Goal: Task Accomplishment & Management: Manage account settings

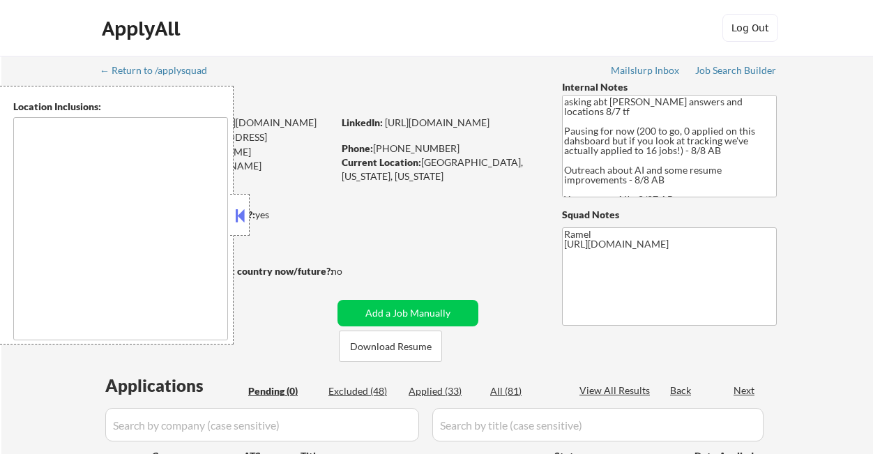
click at [246, 213] on button at bounding box center [239, 215] width 15 height 21
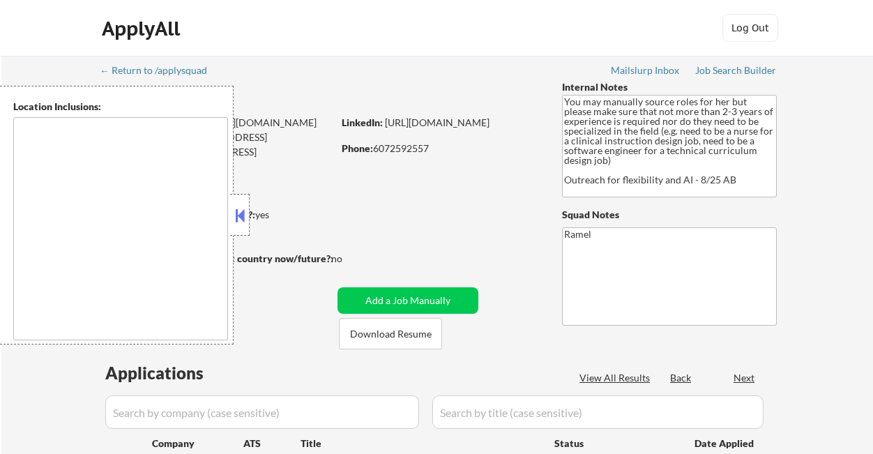
click at [244, 211] on button at bounding box center [239, 215] width 15 height 21
select select ""pending""
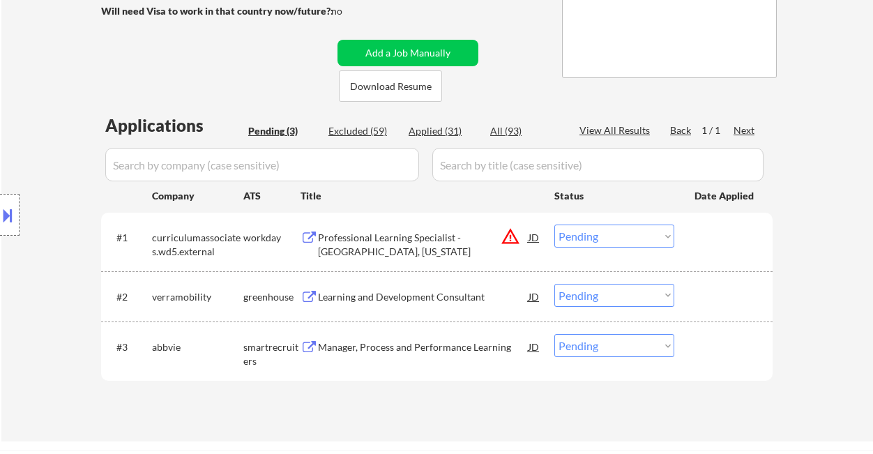
scroll to position [279, 0]
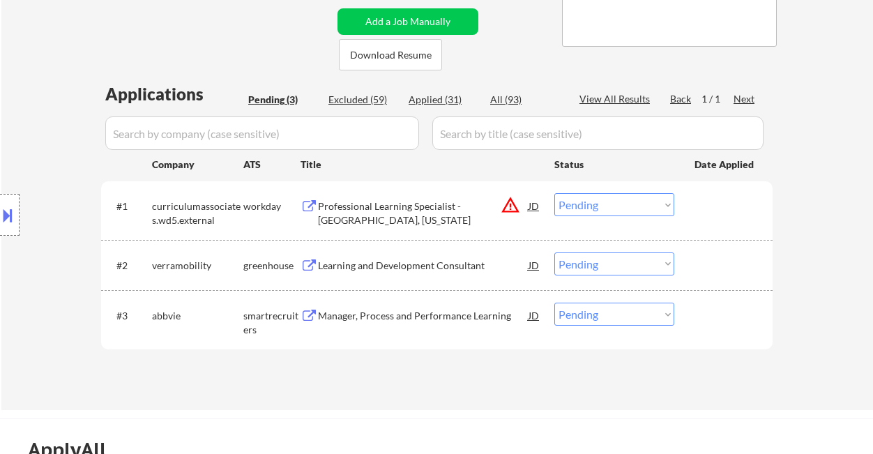
click at [25, 148] on div "Location Inclusions:" at bounding box center [125, 215] width 250 height 259
click at [395, 276] on div "Learning and Development Consultant" at bounding box center [423, 264] width 211 height 25
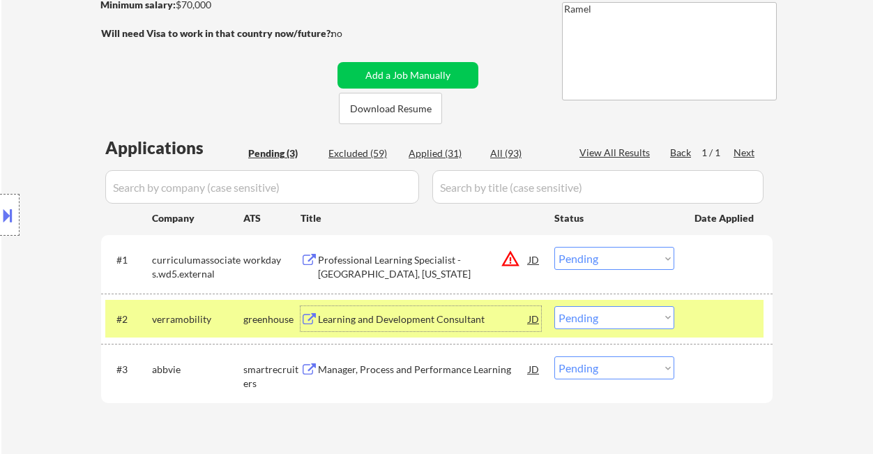
scroll to position [372, 0]
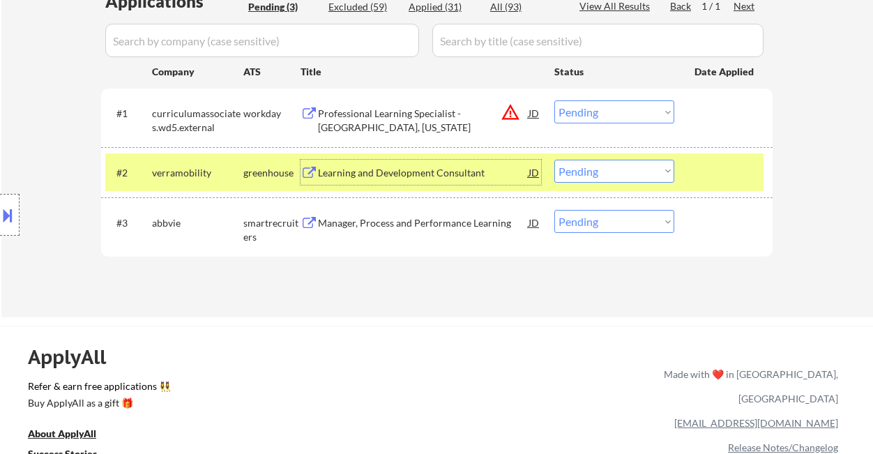
click at [595, 165] on select "Choose an option... Pending Applied Excluded (Questions) Excluded (Expired) Exc…" at bounding box center [614, 171] width 120 height 23
click at [554, 160] on select "Choose an option... Pending Applied Excluded (Questions) Excluded (Expired) Exc…" at bounding box center [614, 171] width 120 height 23
click at [417, 230] on div "Manager, Process and Performance Learning" at bounding box center [423, 222] width 211 height 25
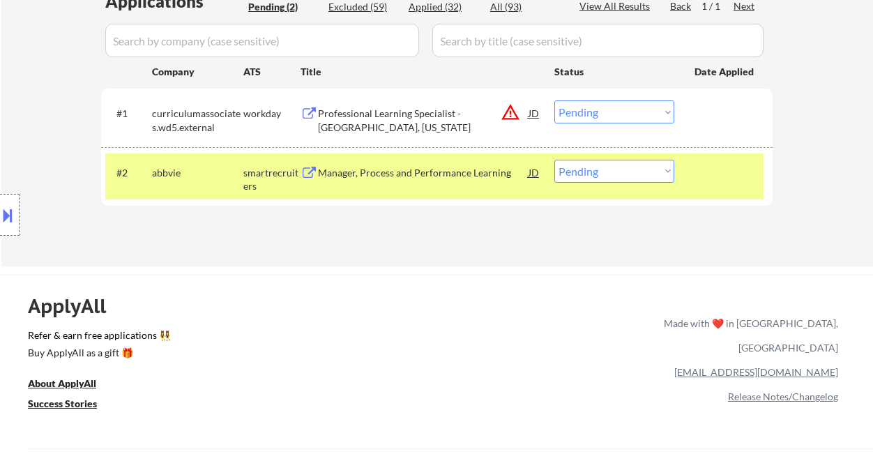
click at [22, 223] on div "Location Inclusions:" at bounding box center [125, 215] width 250 height 259
click at [15, 224] on button at bounding box center [7, 215] width 15 height 23
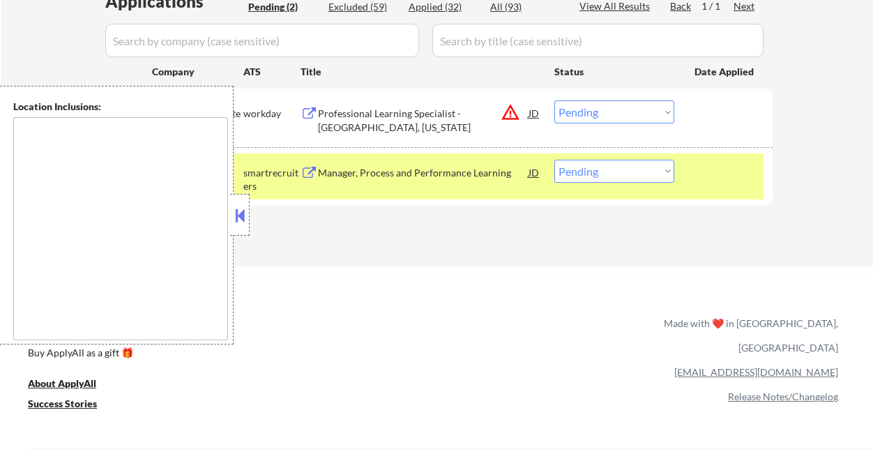
click at [244, 213] on button at bounding box center [239, 215] width 15 height 21
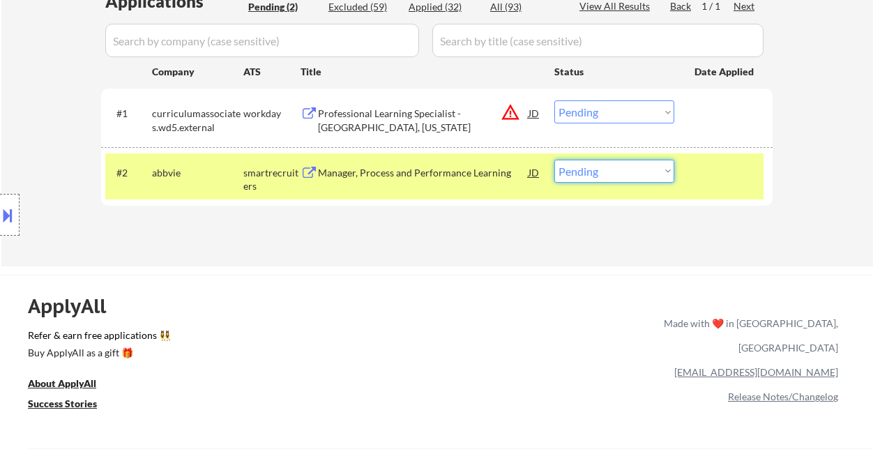
drag, startPoint x: 590, startPoint y: 172, endPoint x: 592, endPoint y: 181, distance: 9.3
click at [590, 172] on select "Choose an option... Pending Applied Excluded (Questions) Excluded (Expired) Exc…" at bounding box center [614, 171] width 120 height 23
select select ""applied""
click at [554, 160] on select "Choose an option... Pending Applied Excluded (Questions) Excluded (Expired) Exc…" at bounding box center [614, 171] width 120 height 23
click at [441, 120] on div "Professional Learning Specialist -Temecula, California" at bounding box center [423, 120] width 211 height 27
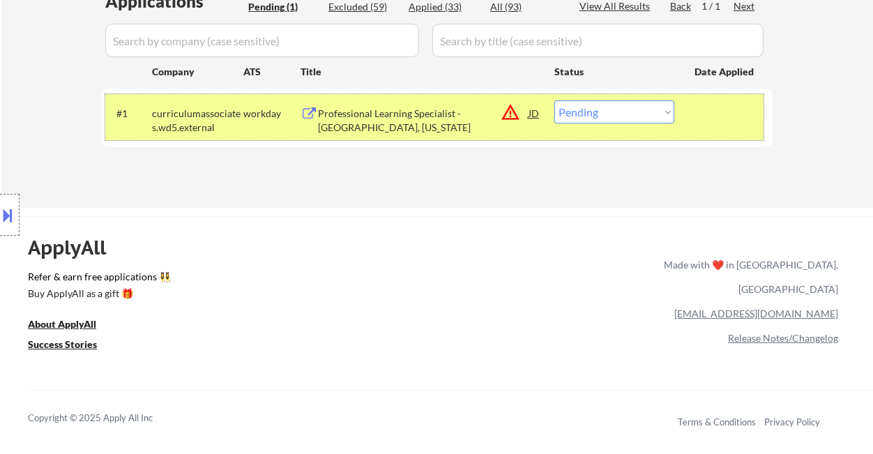
click at [655, 127] on div "#1 curriculumassociates.wd5.external workday Professional Learning Specialist -…" at bounding box center [434, 117] width 658 height 46
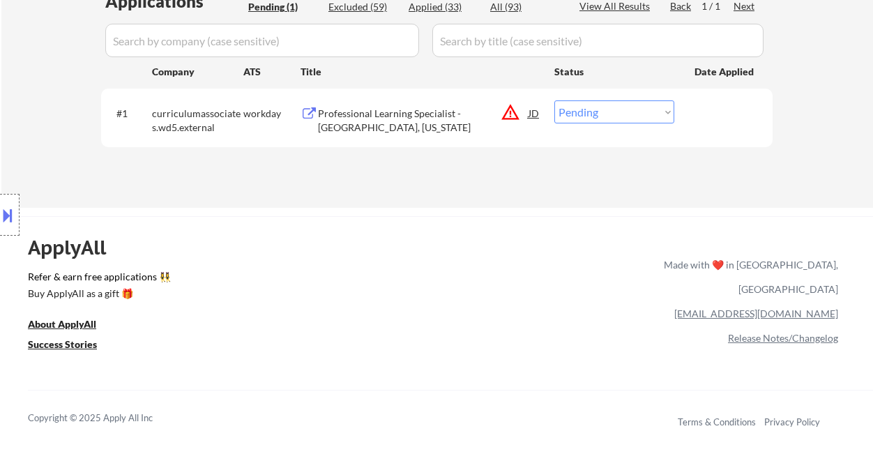
drag, startPoint x: 652, startPoint y: 109, endPoint x: 650, endPoint y: 121, distance: 12.2
click at [652, 109] on select "Choose an option... Pending Applied Excluded (Questions) Excluded (Expired) Exc…" at bounding box center [614, 111] width 120 height 23
select select ""excluded__location_""
click at [554, 100] on select "Choose an option... Pending Applied Excluded (Questions) Excluded (Expired) Exc…" at bounding box center [614, 111] width 120 height 23
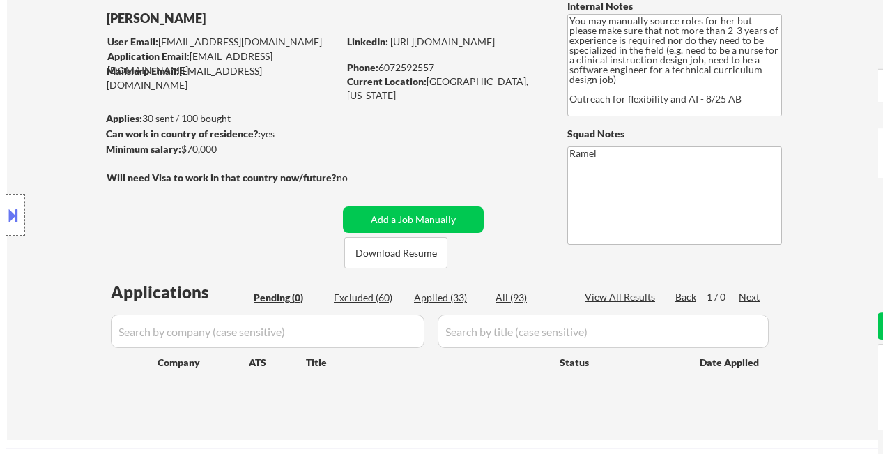
scroll to position [93, 0]
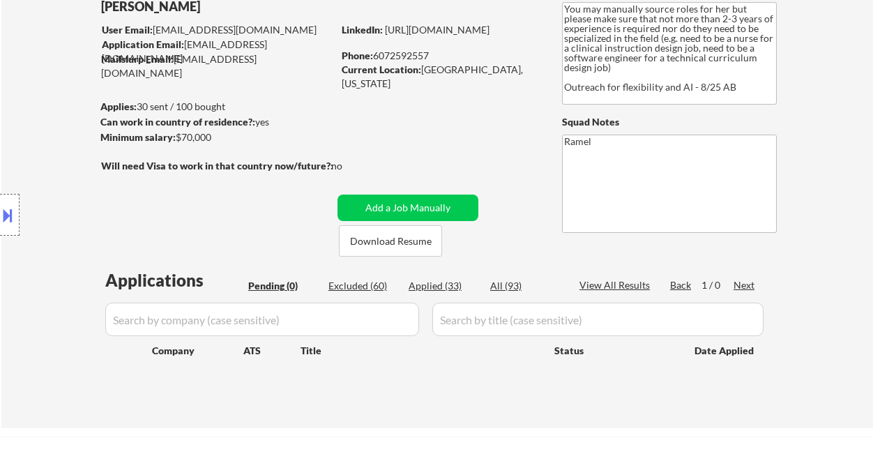
click at [443, 284] on div "Applied (33)" at bounding box center [443, 286] width 70 height 14
select select ""applied""
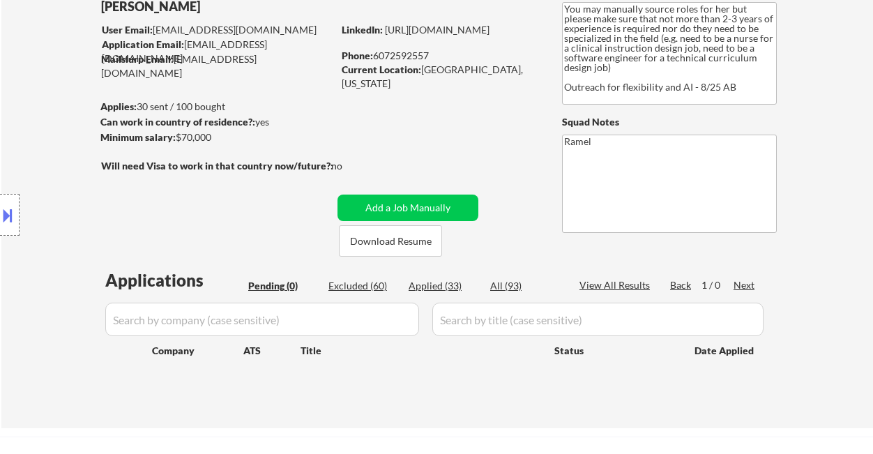
select select ""applied""
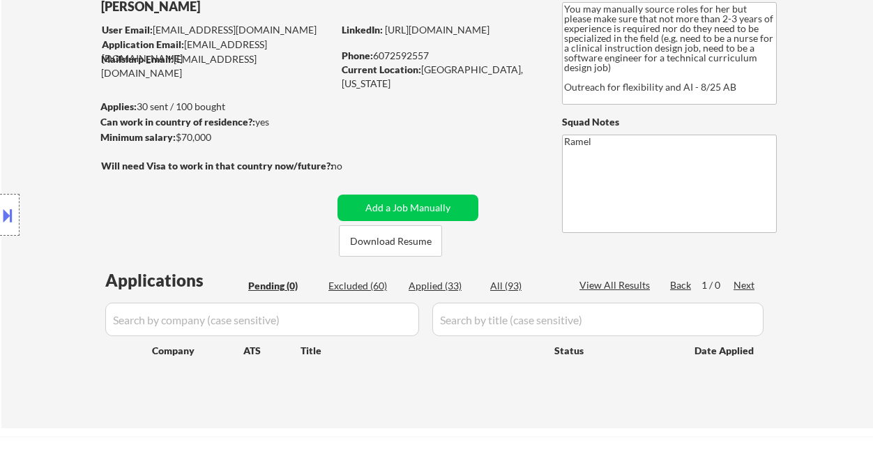
select select ""applied""
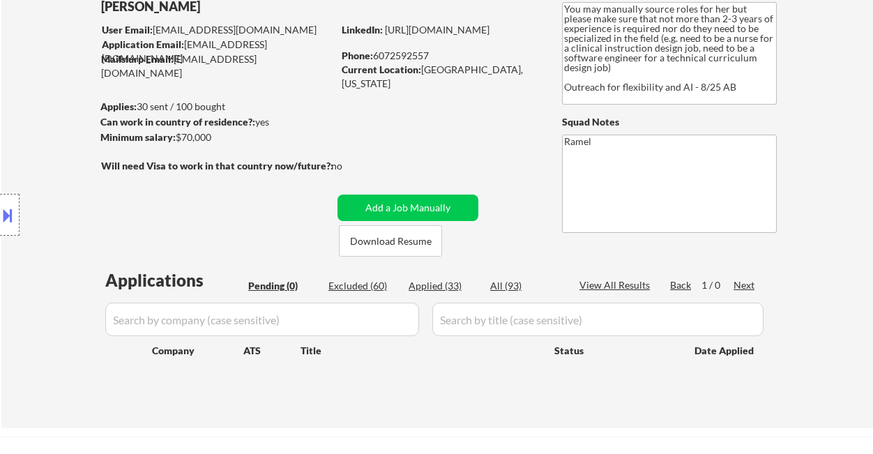
select select ""applied""
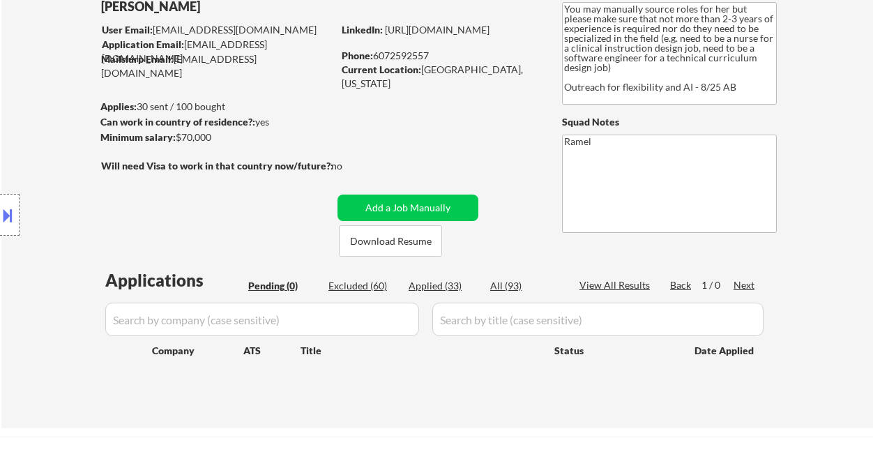
select select ""applied""
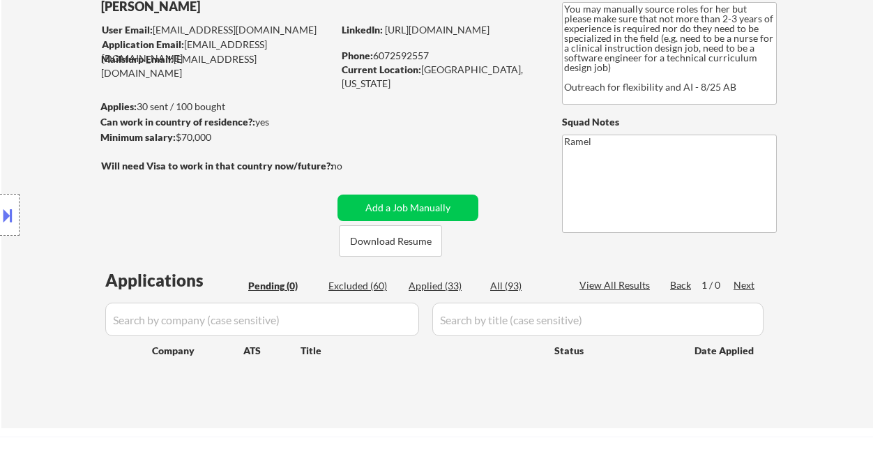
select select ""applied""
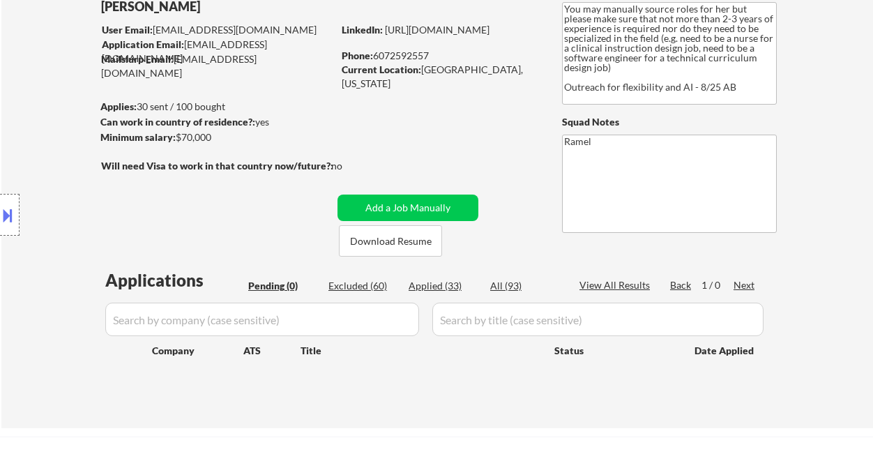
select select ""applied""
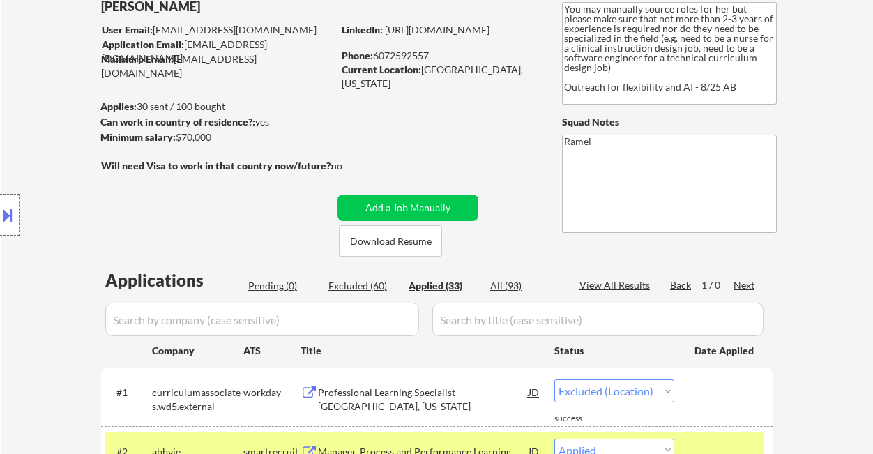
select select ""applied""
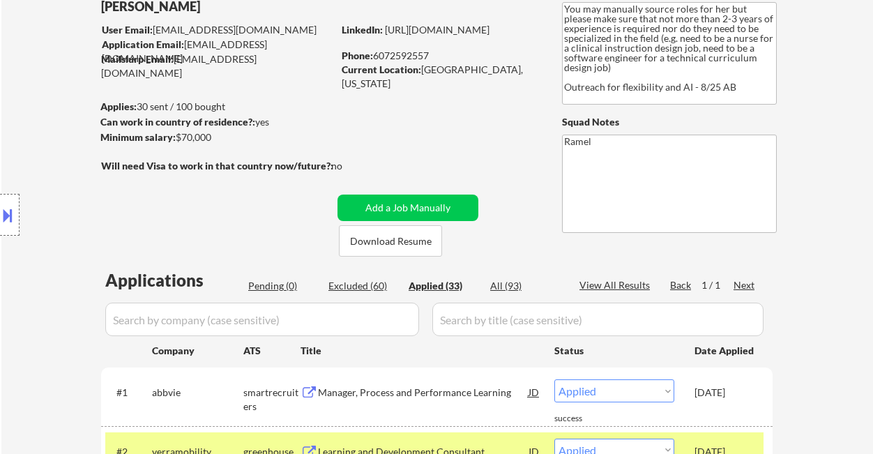
click at [408, 55] on div "Phone: 6072592557" at bounding box center [440, 56] width 197 height 14
copy div "6072592557"
click at [3, 211] on button at bounding box center [7, 215] width 15 height 23
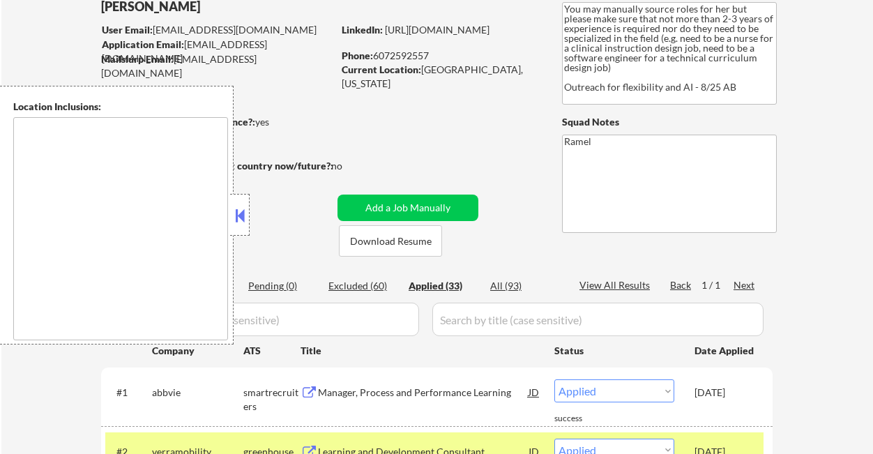
click at [238, 222] on button at bounding box center [239, 215] width 15 height 21
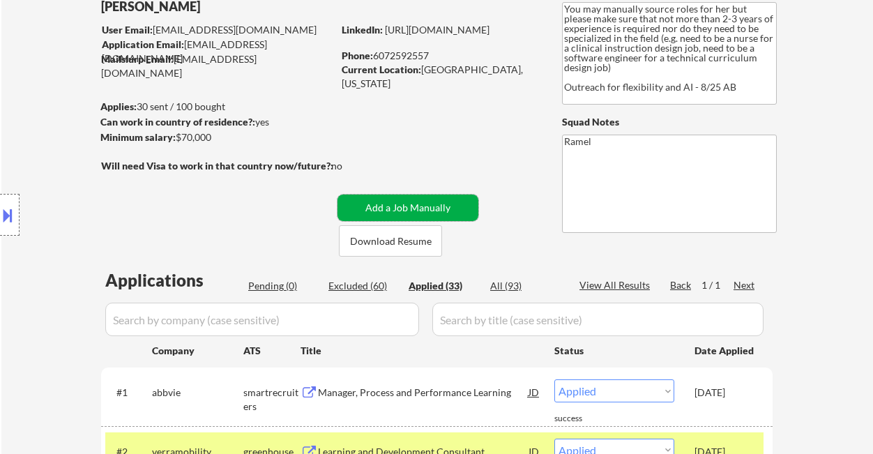
click at [371, 200] on button "Add a Job Manually" at bounding box center [407, 207] width 141 height 26
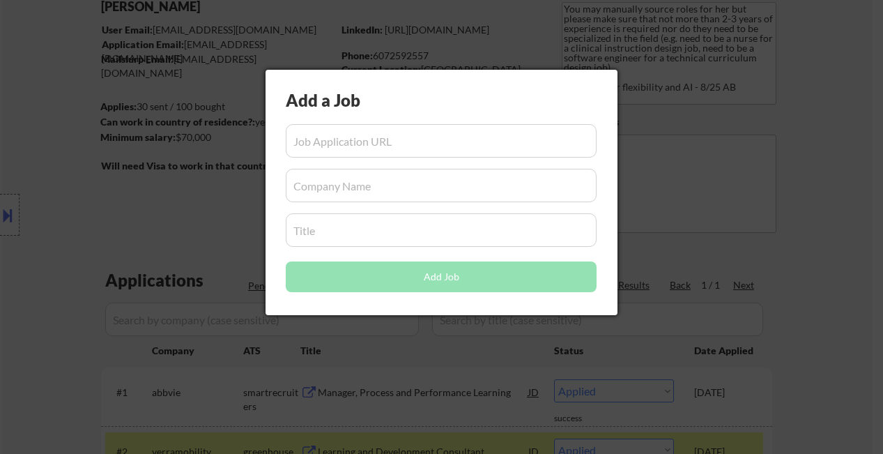
click at [758, 198] on div at bounding box center [441, 227] width 883 height 454
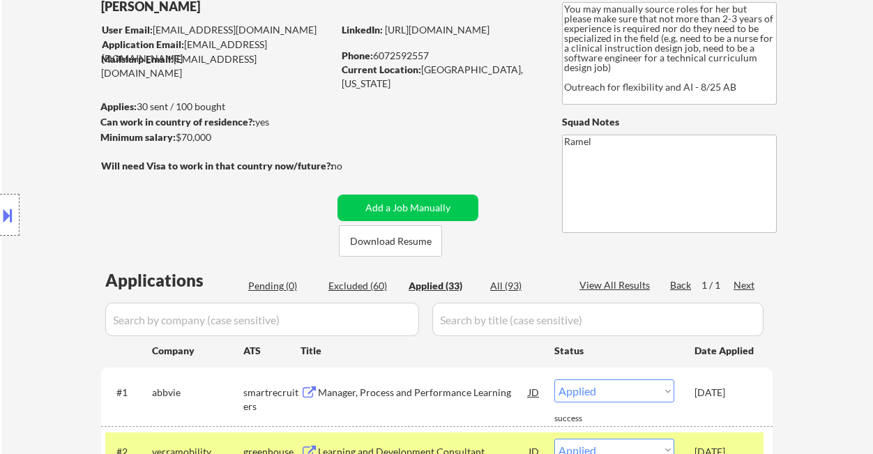
click at [265, 284] on div "Pending (0)" at bounding box center [283, 286] width 70 height 14
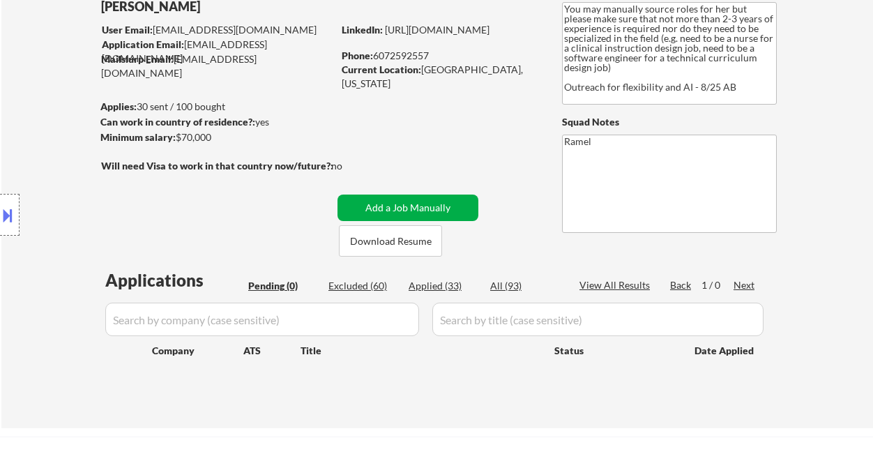
click at [404, 210] on button "Add a Job Manually" at bounding box center [407, 207] width 141 height 26
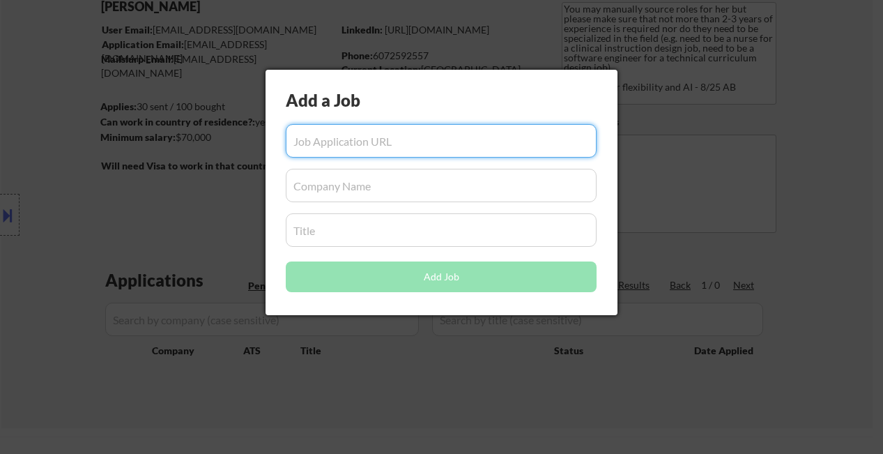
click at [383, 142] on input "input" at bounding box center [441, 140] width 311 height 33
paste input "https://www.simplyhired.com/job/3DADipjv248TNzDQWn4qYWLeWcKiN2HafVJoVm5KxdI_Gdf…"
type input "https://www.simplyhired.com/job/3DADipjv248TNzDQWn4qYWLeWcKiN2HafVJoVm5KxdI_Gdf…"
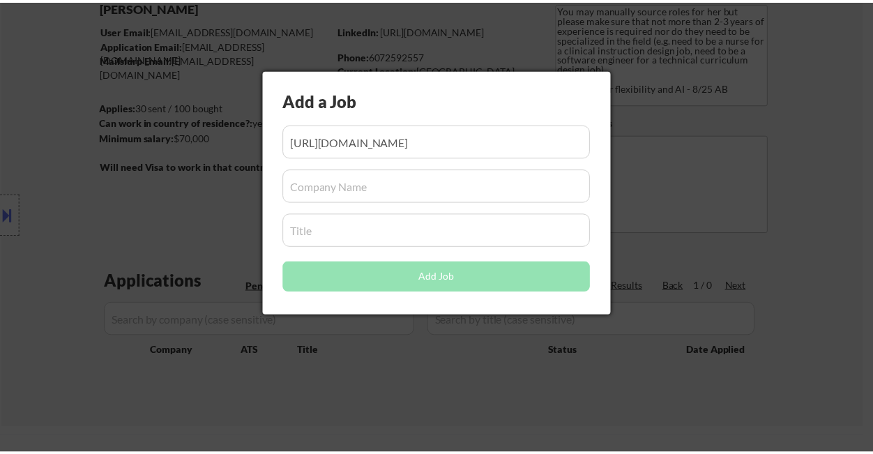
scroll to position [0, 0]
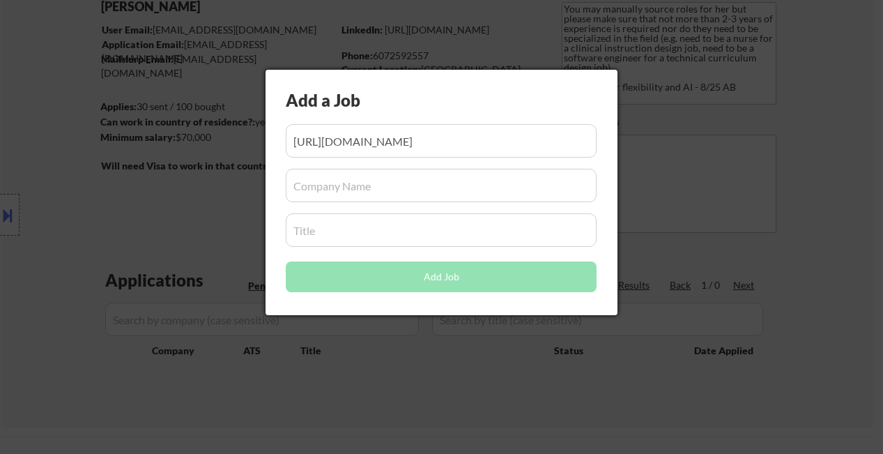
click at [327, 183] on input "input" at bounding box center [441, 185] width 311 height 33
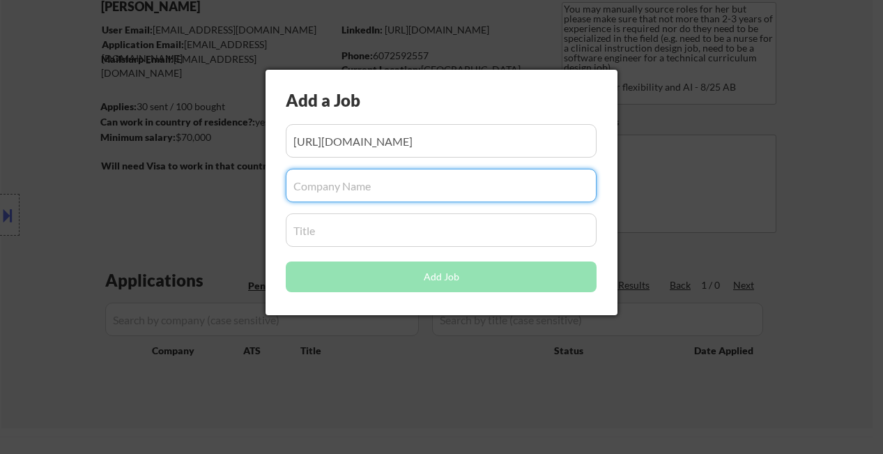
paste input "Chickasaw Nation Industries"
type input "Chickasaw Nation Industries"
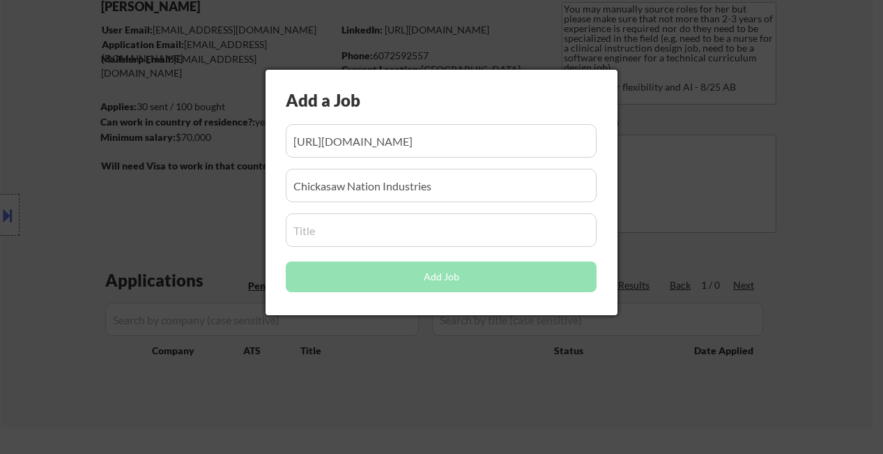
click at [366, 236] on input "input" at bounding box center [441, 229] width 311 height 33
paste input "Instructional System Designer"
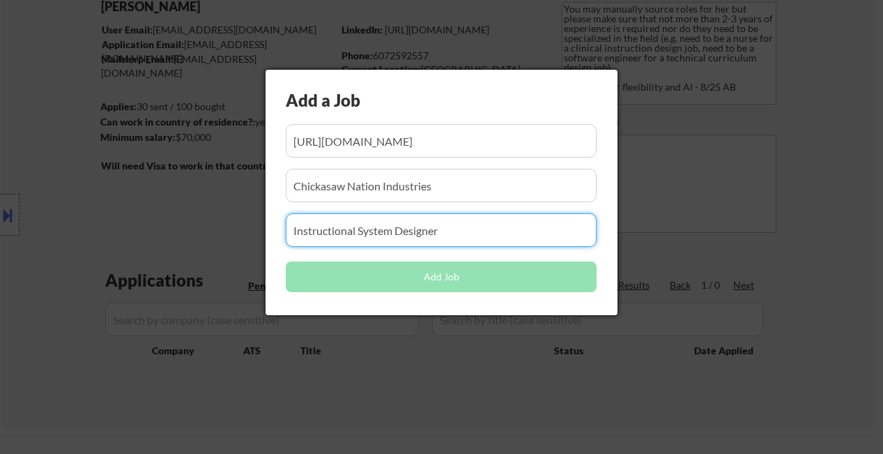
type input "Instructional System Designer"
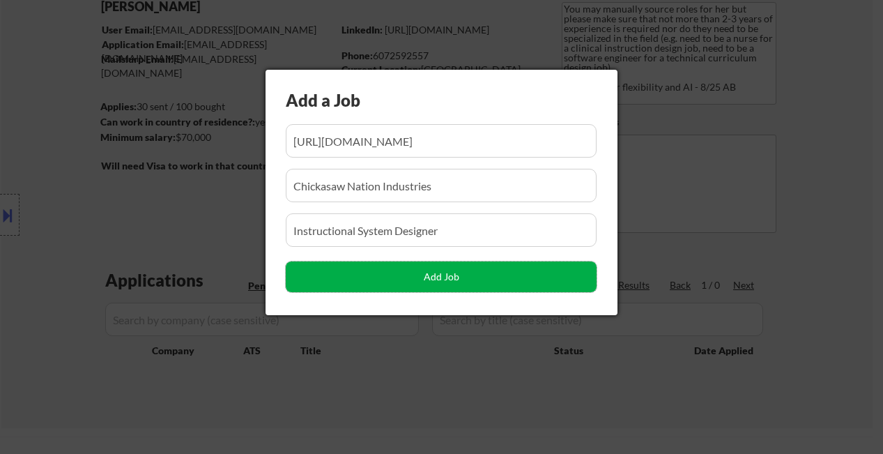
click at [318, 281] on button "Add Job" at bounding box center [441, 276] width 311 height 31
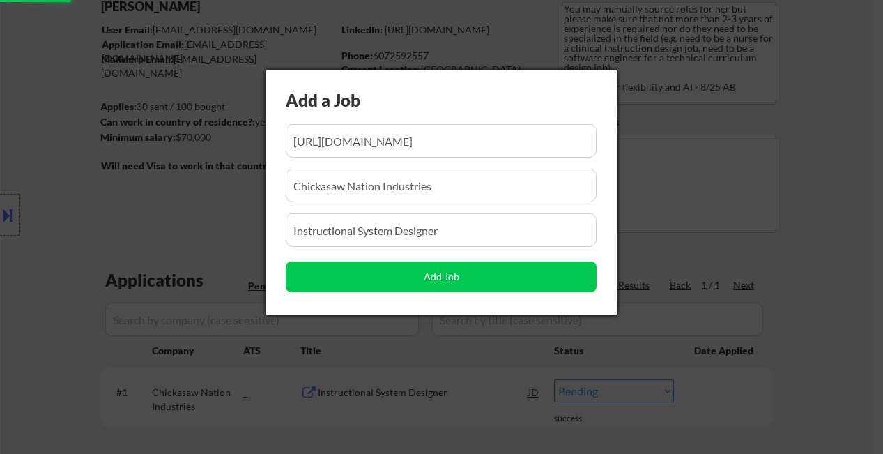
click at [829, 243] on div at bounding box center [441, 227] width 883 height 454
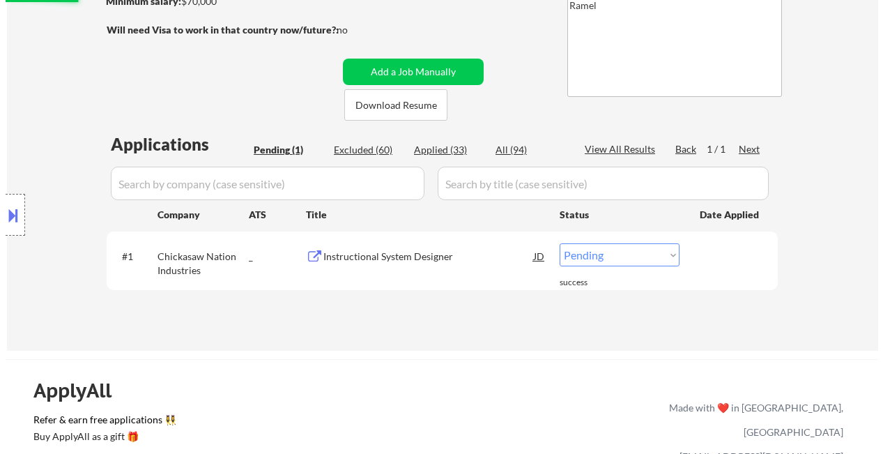
scroll to position [372, 0]
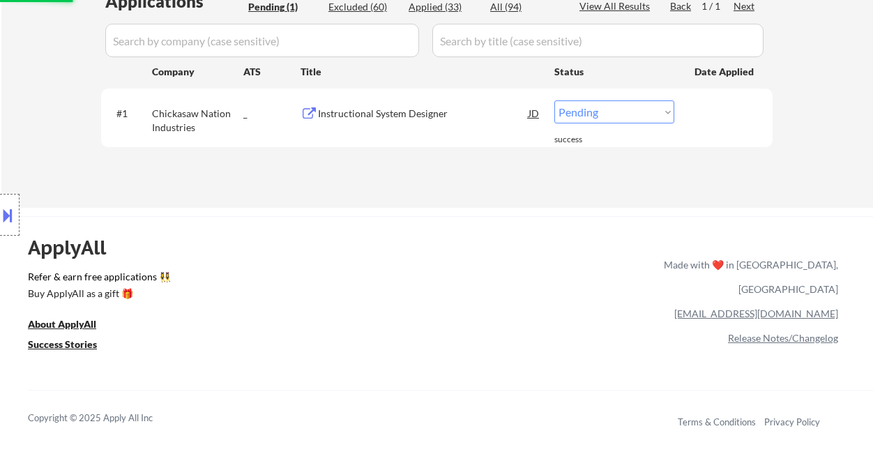
click at [599, 118] on select "Choose an option... Pending Applied Excluded (Questions) Excluded (Expired) Exc…" at bounding box center [614, 111] width 120 height 23
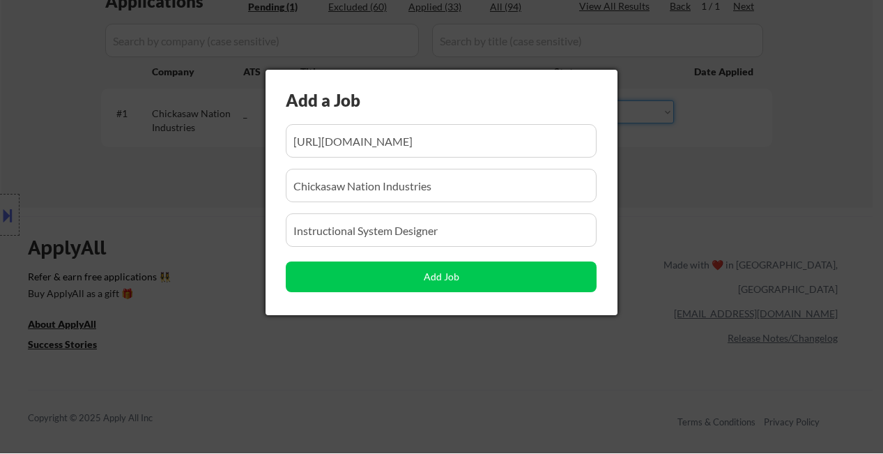
scroll to position [0, 227]
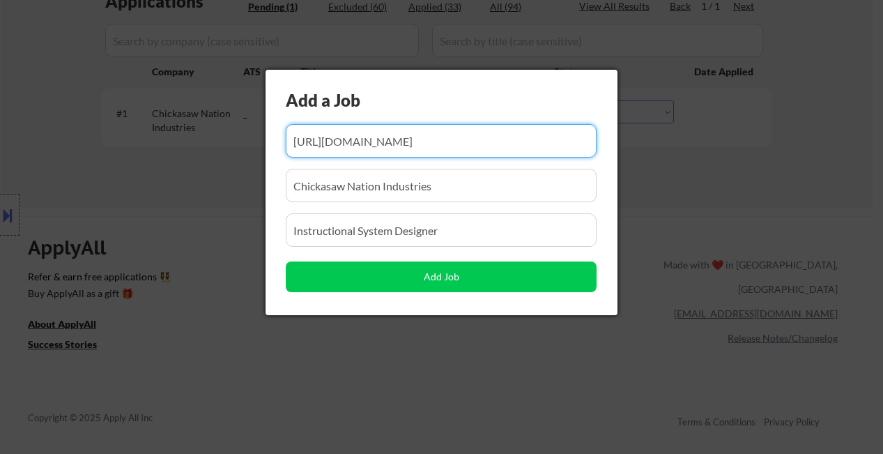
click at [829, 190] on div at bounding box center [441, 227] width 883 height 454
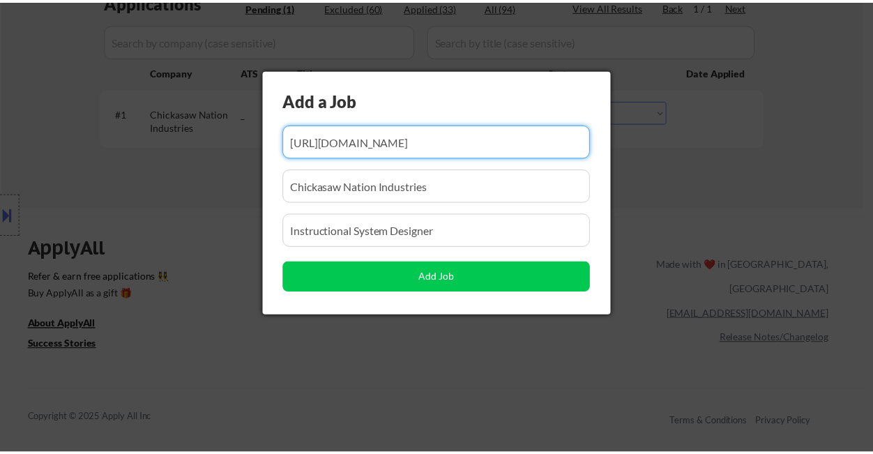
scroll to position [0, 0]
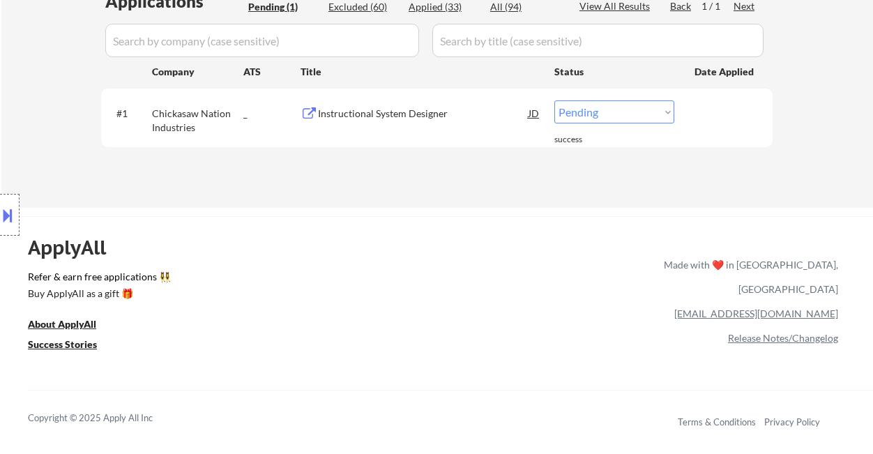
click at [629, 117] on select "Choose an option... Pending Applied Excluded (Questions) Excluded (Expired) Exc…" at bounding box center [614, 111] width 120 height 23
select select ""applied""
click at [554, 100] on select "Choose an option... Pending Applied Excluded (Questions) Excluded (Expired) Exc…" at bounding box center [614, 111] width 120 height 23
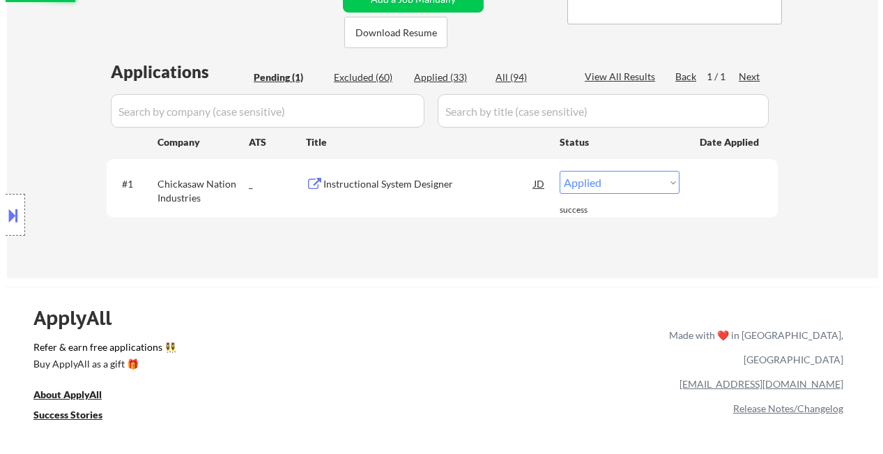
scroll to position [279, 0]
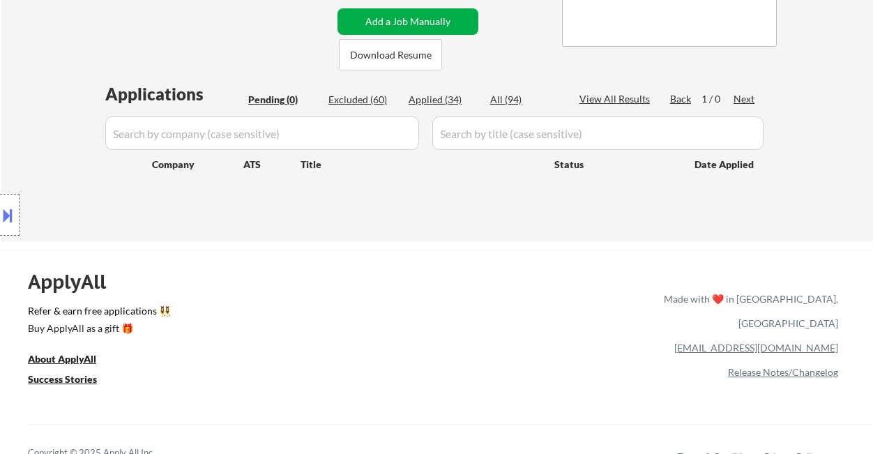
click at [411, 14] on button "Add a Job Manually" at bounding box center [407, 21] width 141 height 26
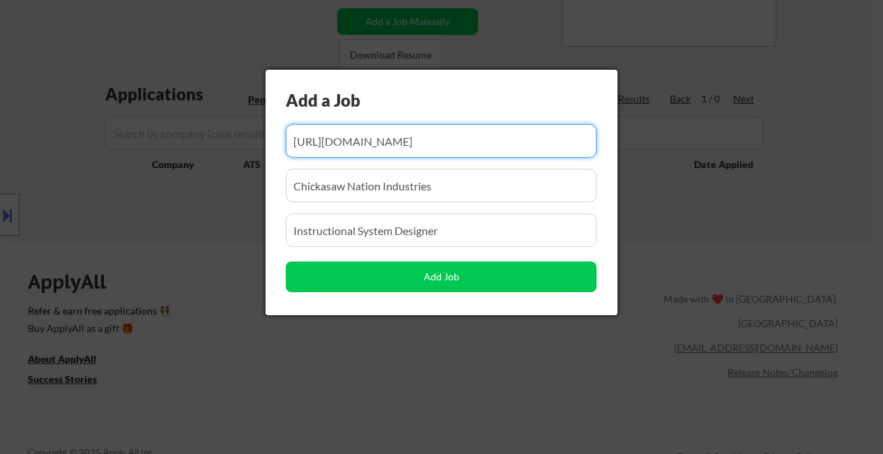
scroll to position [0, 227]
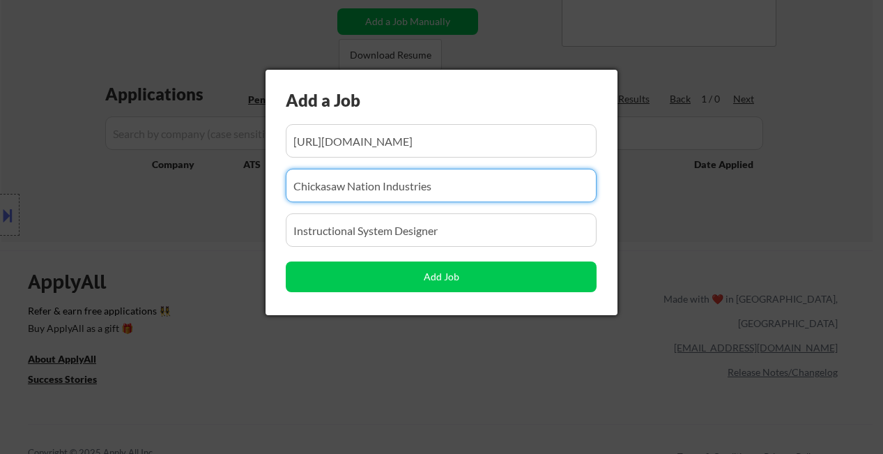
click at [438, 158] on div "Add a Job Add Job" at bounding box center [442, 192] width 352 height 245
click at [438, 135] on input "input" at bounding box center [441, 140] width 311 height 33
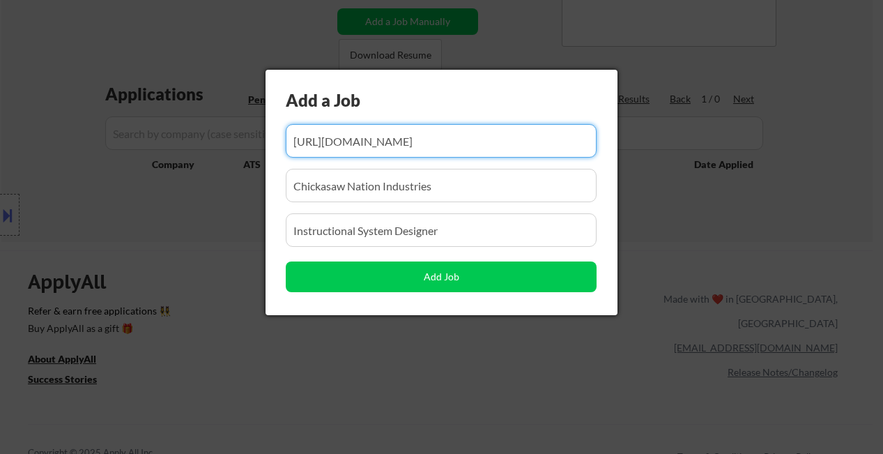
paste input "https://www.simplyhired.com/job/hAA4wxpFI399CNsxpvnm9rS7Yk83VYYXsMboPc-SyZgxioX…"
type input "https://www.simplyhired.com/job/hAA4wxpFI399CNsxpvnm9rS7Yk83VYYXsMboPc-SyZgxioX…"
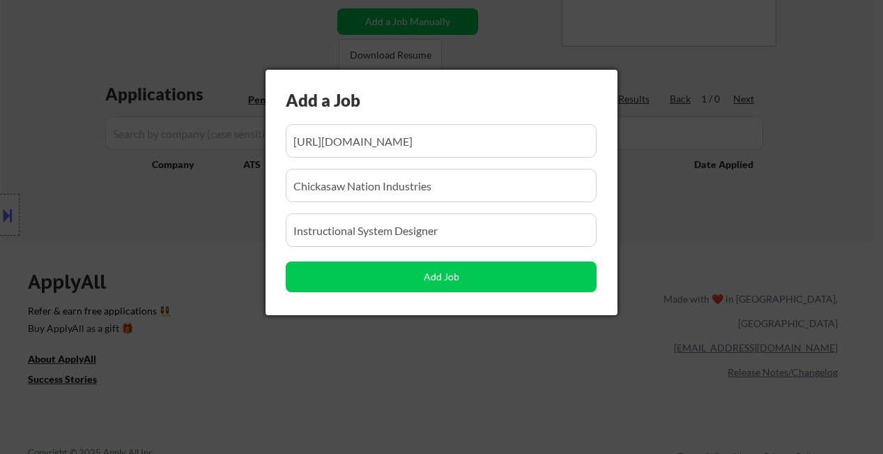
scroll to position [0, 0]
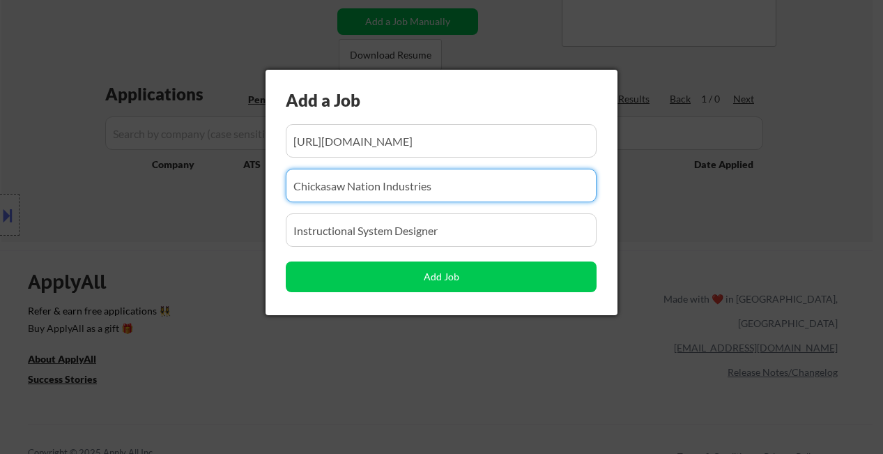
drag, startPoint x: 311, startPoint y: 185, endPoint x: 256, endPoint y: 182, distance: 55.1
click at [267, 183] on div "Add a Job Add Job" at bounding box center [442, 192] width 352 height 245
paste input "SAIC"
type input "SAIC"
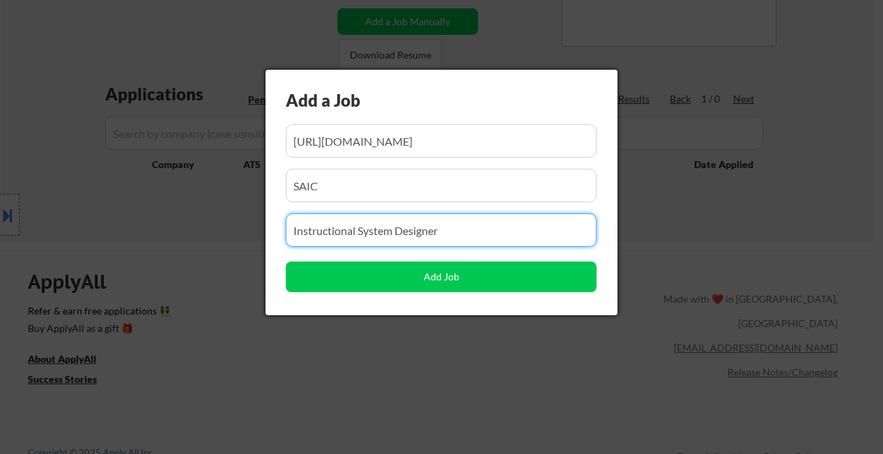
drag, startPoint x: 467, startPoint y: 240, endPoint x: 239, endPoint y: 224, distance: 228.4
paste input "Instructional Systems Designer"
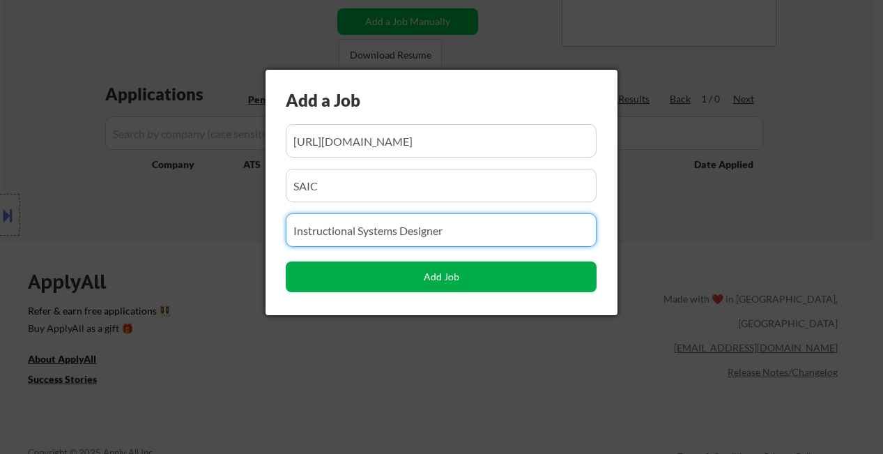
type input "Instructional Systems Designer"
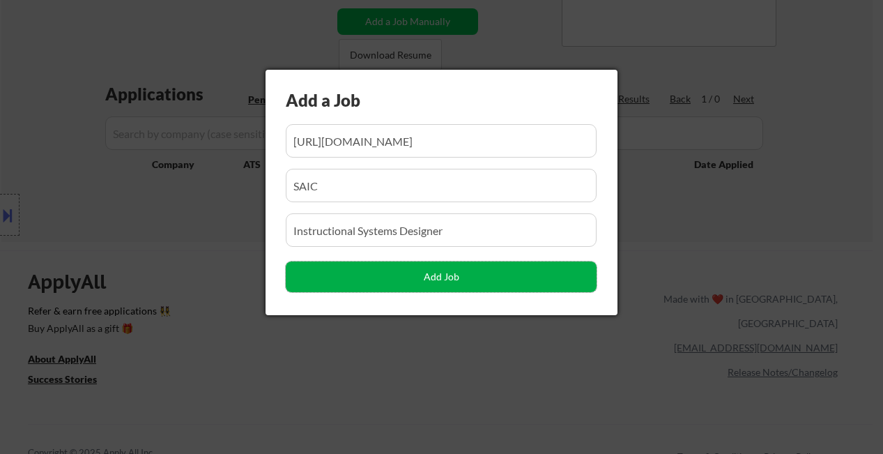
click at [377, 281] on button "Add Job" at bounding box center [441, 276] width 311 height 31
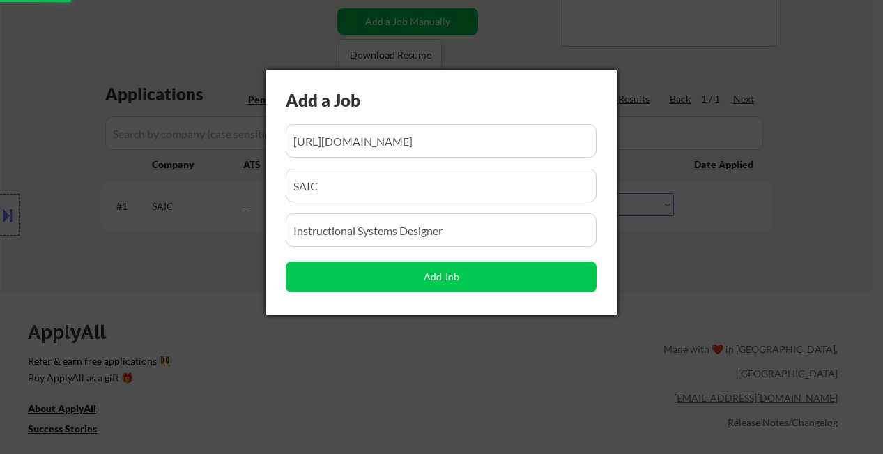
click at [746, 269] on div at bounding box center [441, 227] width 883 height 454
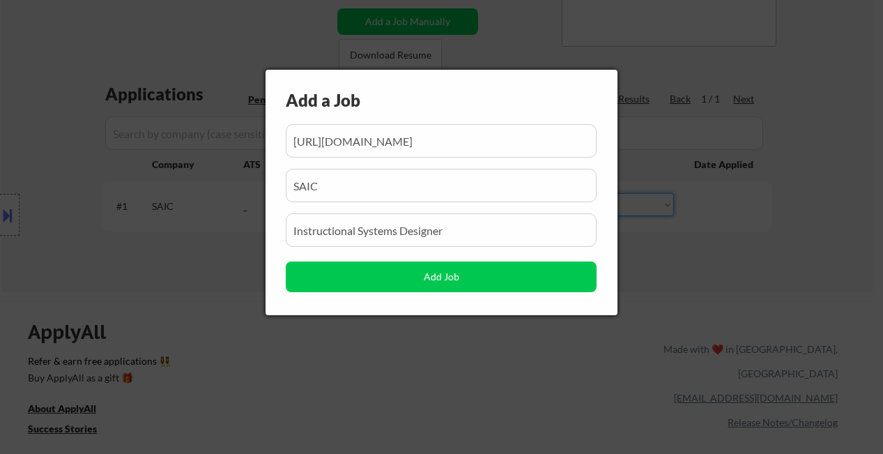
scroll to position [0, 220]
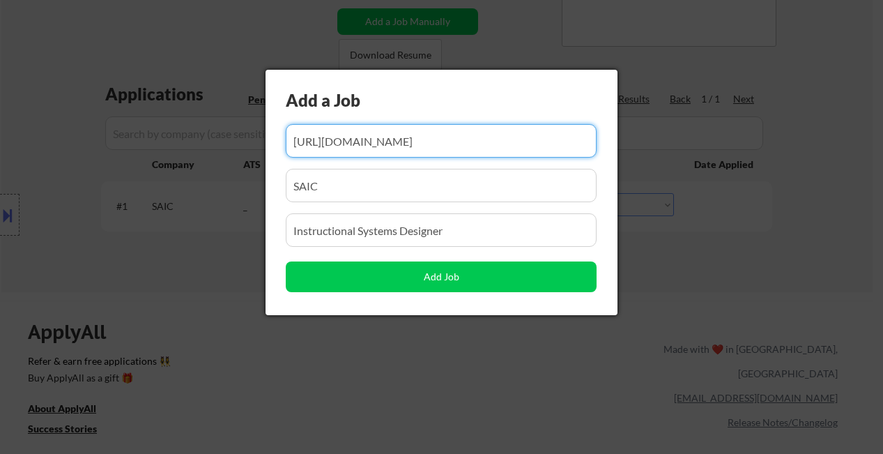
click at [780, 243] on div at bounding box center [441, 227] width 883 height 454
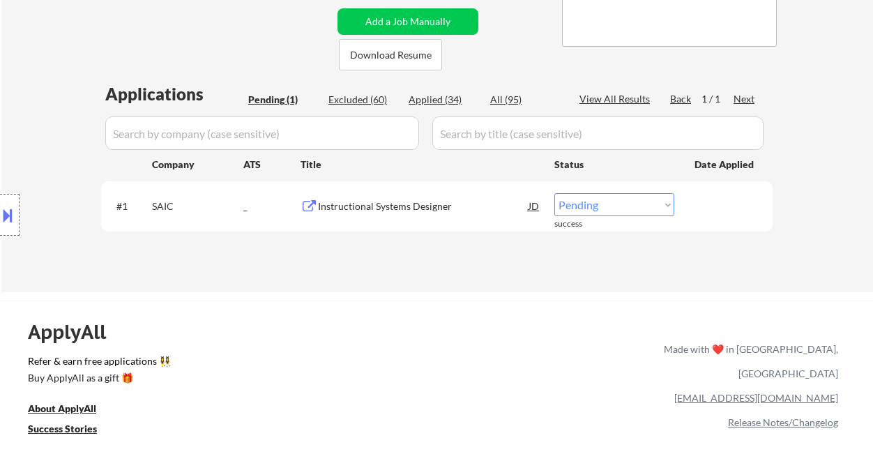
click at [615, 210] on select "Choose an option... Pending Applied Excluded (Questions) Excluded (Expired) Exc…" at bounding box center [614, 204] width 120 height 23
select select ""applied""
click at [554, 193] on select "Choose an option... Pending Applied Excluded (Questions) Excluded (Expired) Exc…" at bounding box center [614, 204] width 120 height 23
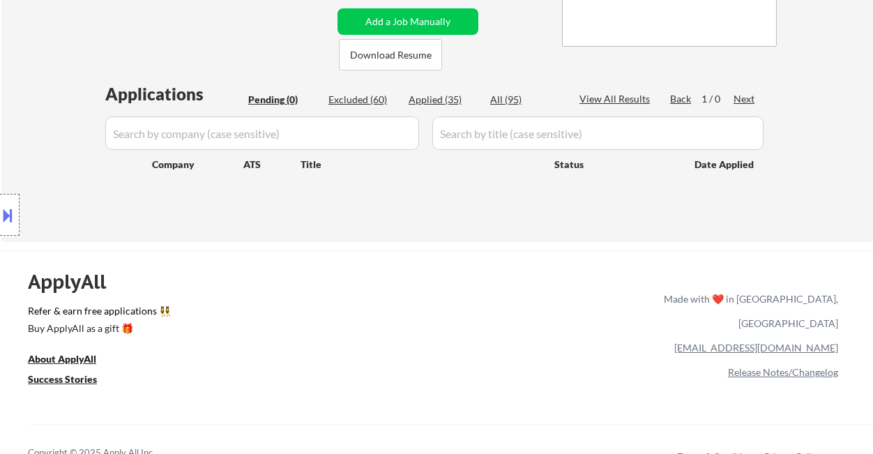
click at [427, 98] on div "Applied (35)" at bounding box center [443, 100] width 70 height 14
select select ""applied""
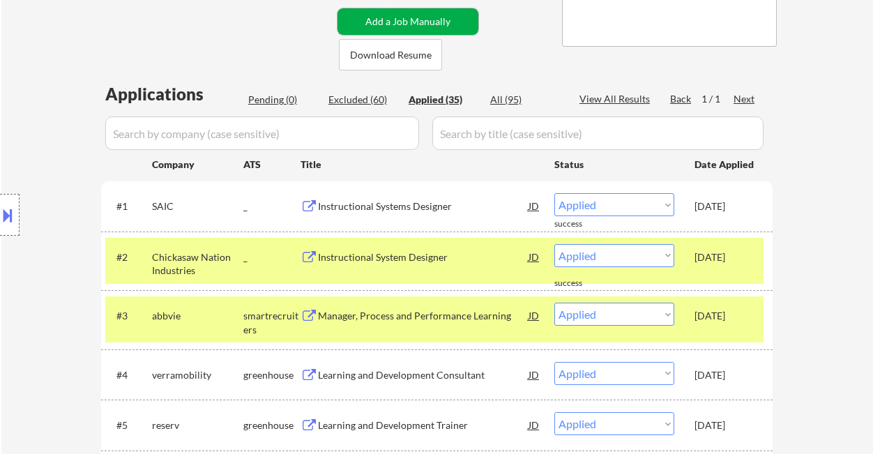
click at [354, 18] on button "Add a Job Manually" at bounding box center [407, 21] width 141 height 26
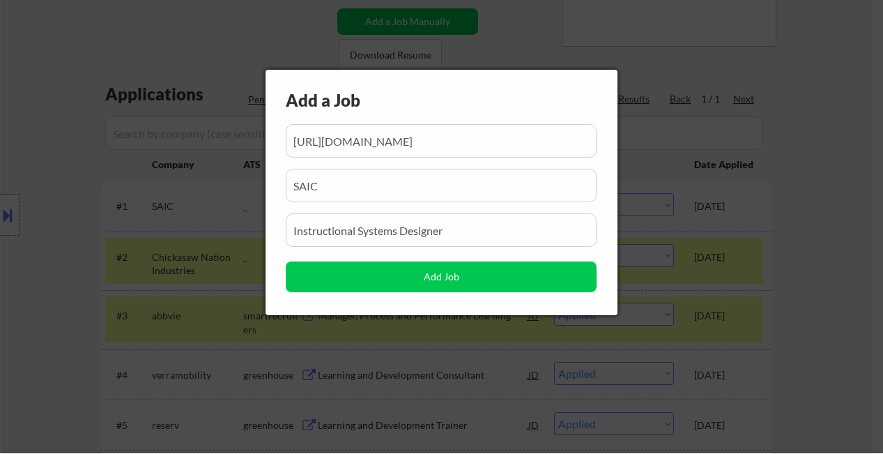
scroll to position [0, 220]
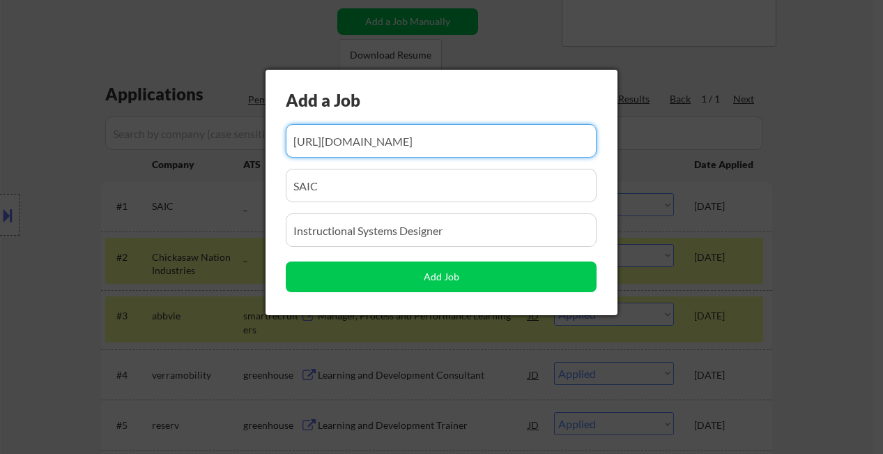
click at [378, 146] on input "input" at bounding box center [441, 140] width 311 height 33
paste input "https://careers-govcio.icims.com/jobs/6629/sme-%e2%80%93-training-and-developme…"
type input "https://careers-govcio.icims.com/jobs/6629/sme-%e2%80%93-training-and-developme…"
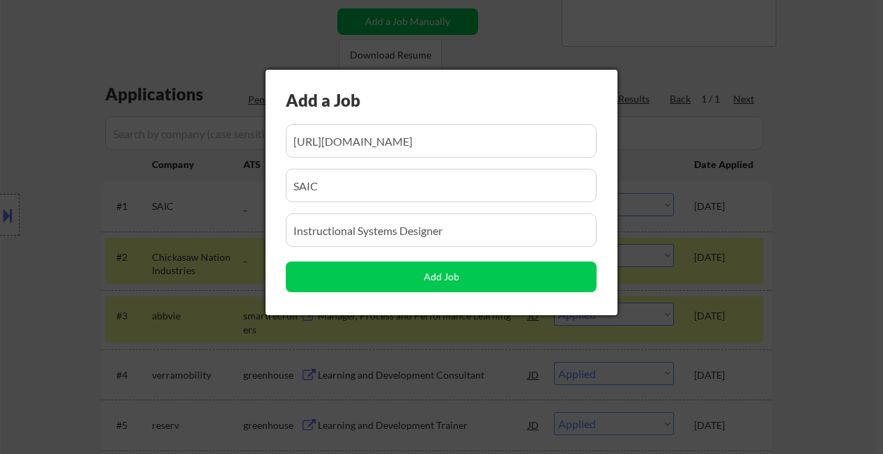
scroll to position [0, 0]
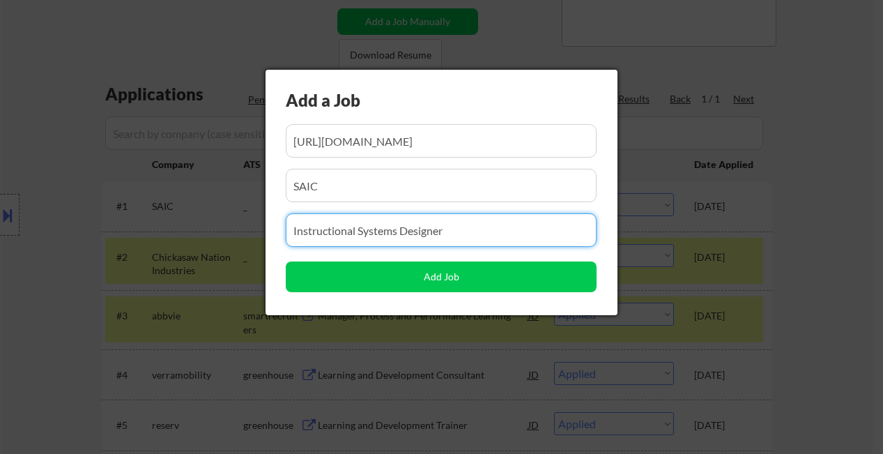
drag, startPoint x: 462, startPoint y: 241, endPoint x: 218, endPoint y: 218, distance: 245.0
paste input "SME – Training and Development Specialist"
type input "SME – Training and Development Specialist"
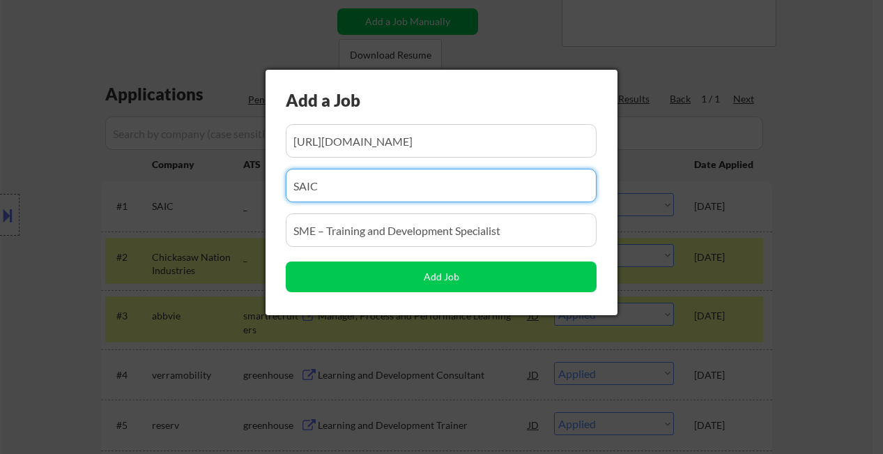
drag, startPoint x: 344, startPoint y: 184, endPoint x: 255, endPoint y: 177, distance: 89.5
paste input "govcio"
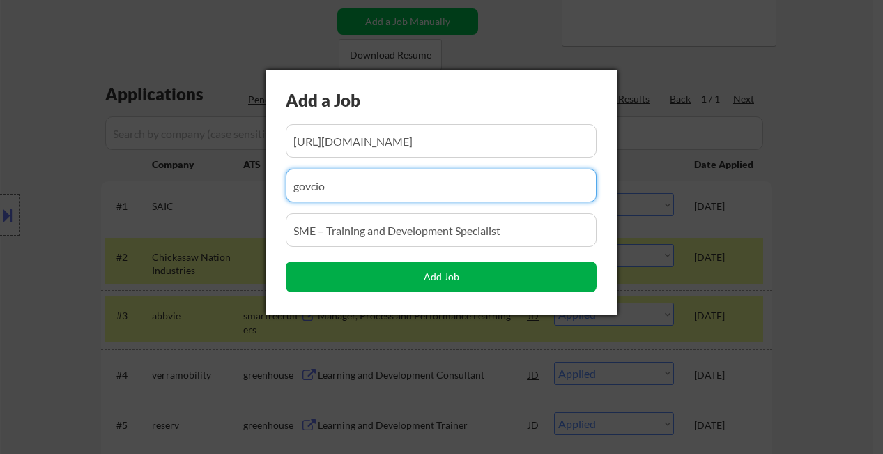
type input "govcio"
drag, startPoint x: 395, startPoint y: 285, endPoint x: 509, endPoint y: 289, distance: 114.4
click at [395, 285] on button "Add Job" at bounding box center [441, 276] width 311 height 31
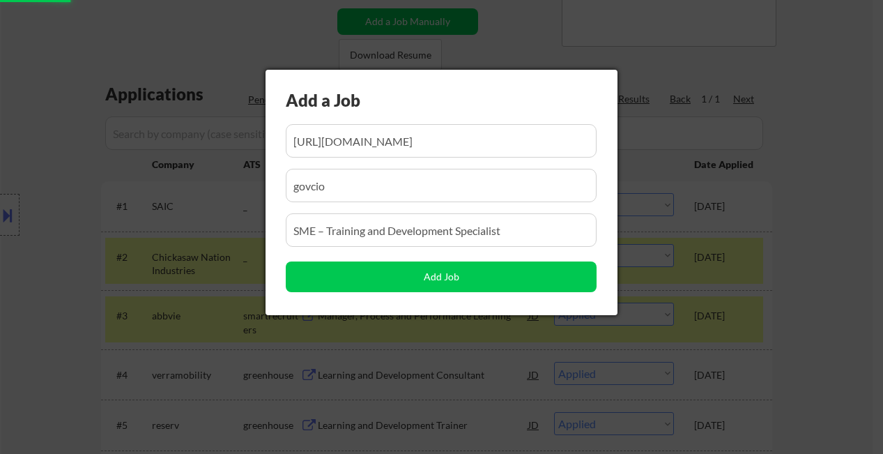
click at [872, 245] on div at bounding box center [441, 227] width 883 height 454
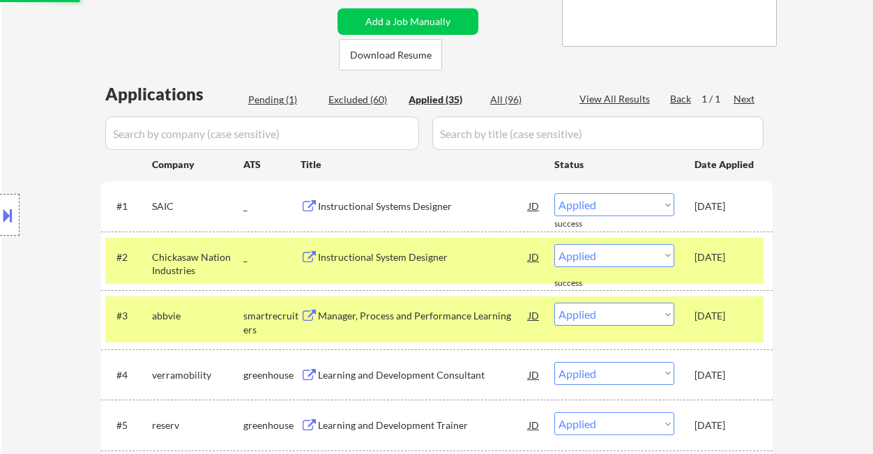
click at [284, 104] on div "Pending (1)" at bounding box center [283, 100] width 70 height 14
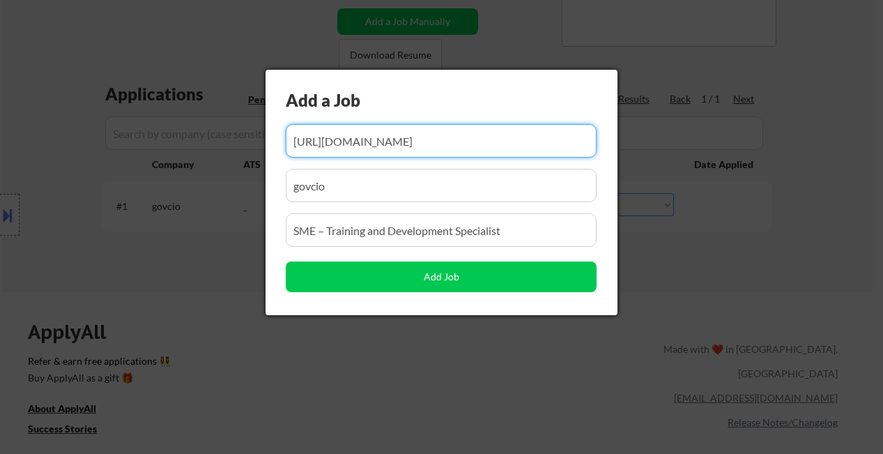
scroll to position [0, 310]
click at [766, 336] on div at bounding box center [441, 227] width 883 height 454
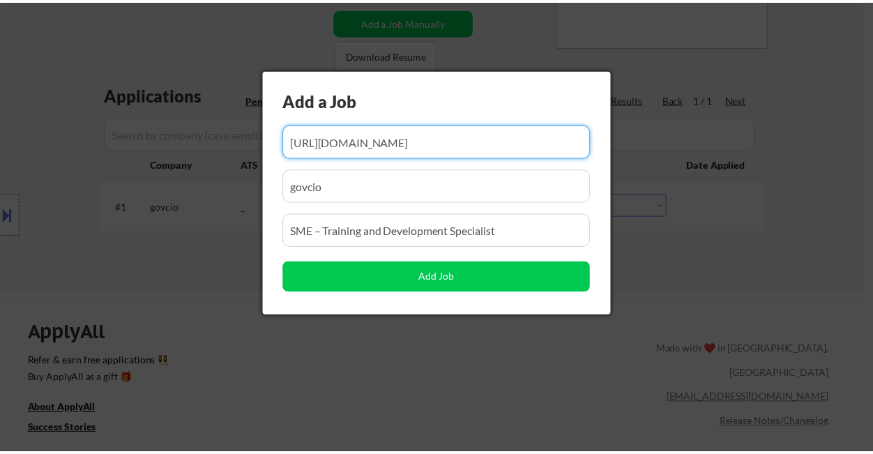
scroll to position [0, 0]
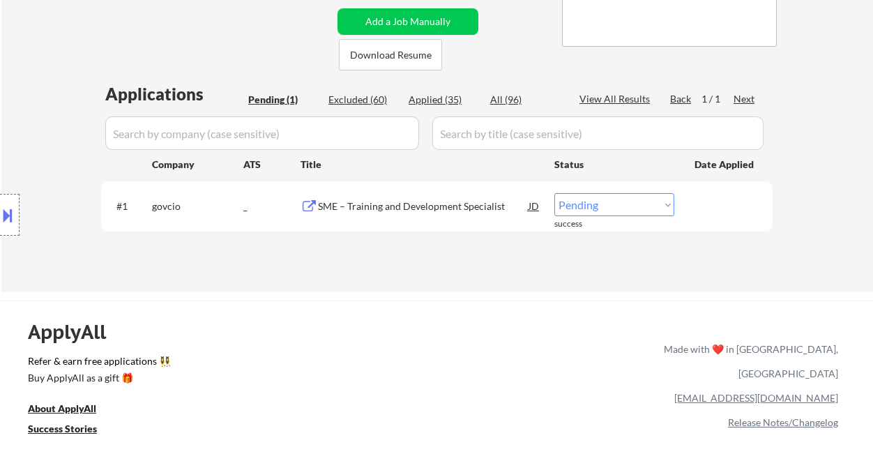
drag, startPoint x: 623, startPoint y: 199, endPoint x: 618, endPoint y: 215, distance: 17.4
click at [623, 199] on select "Choose an option... Pending Applied Excluded (Questions) Excluded (Expired) Exc…" at bounding box center [614, 204] width 120 height 23
select select ""applied""
click at [554, 193] on select "Choose an option... Pending Applied Excluded (Questions) Excluded (Expired) Exc…" at bounding box center [614, 204] width 120 height 23
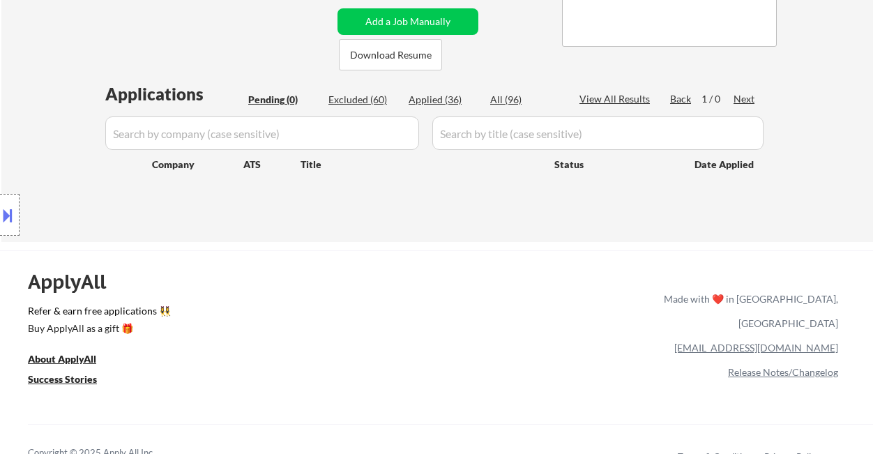
click at [46, 66] on div "← Return to /applysquad Mailslurp Inbox Job Search Builder Emma Straight User E…" at bounding box center [436, 9] width 871 height 465
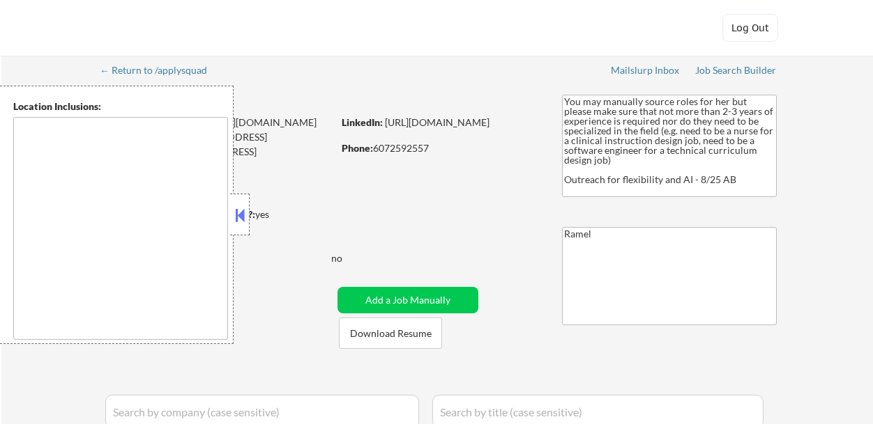
select select ""pending""
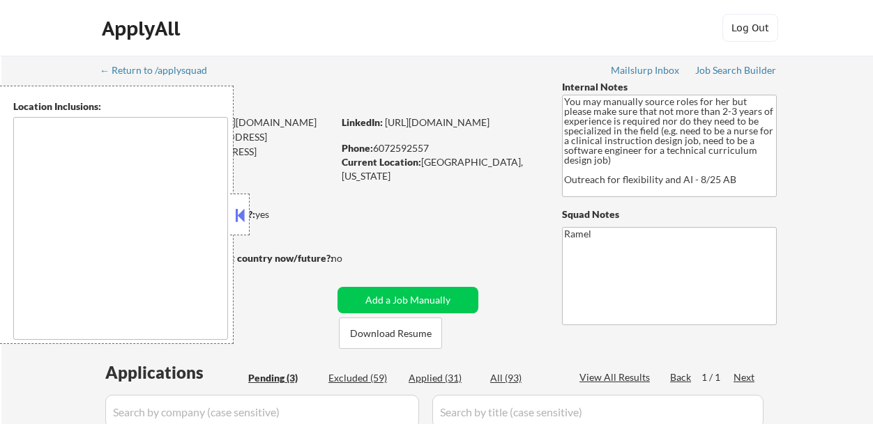
select select ""pending""
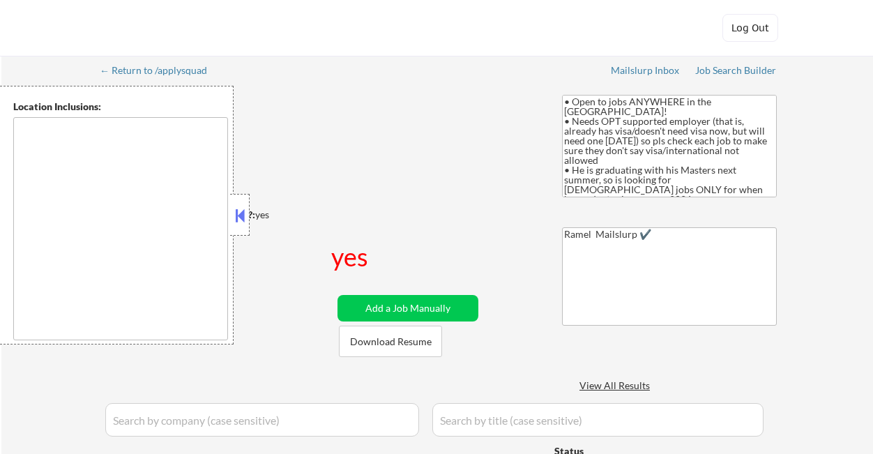
select select ""pending""
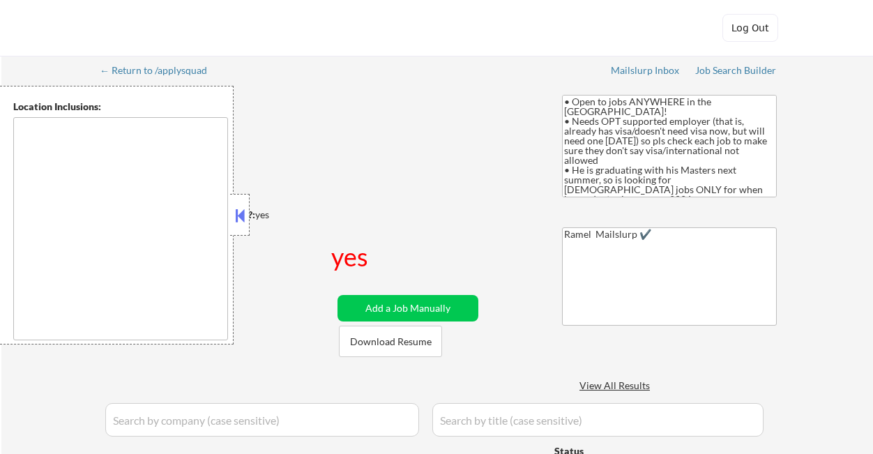
select select ""pending""
type textarea "country:US"
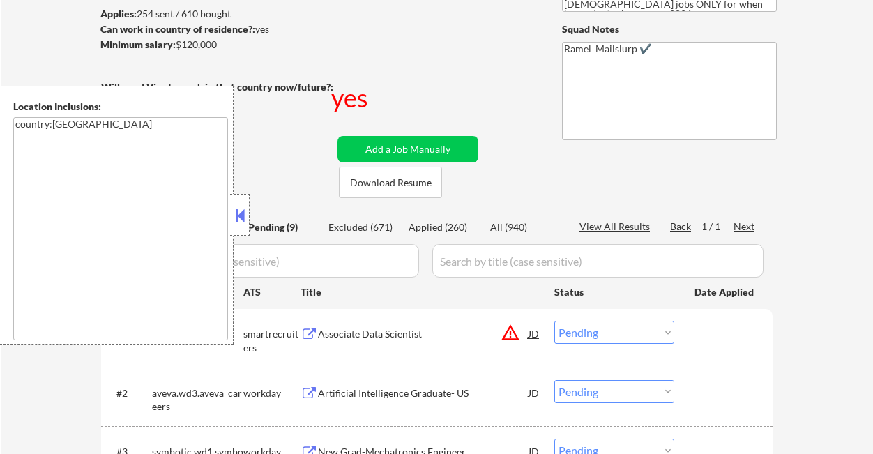
click at [245, 222] on button at bounding box center [239, 215] width 15 height 21
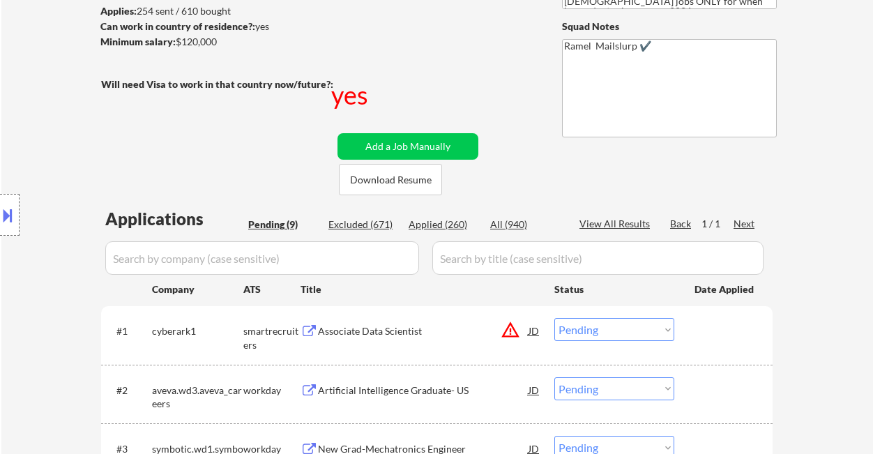
scroll to position [372, 0]
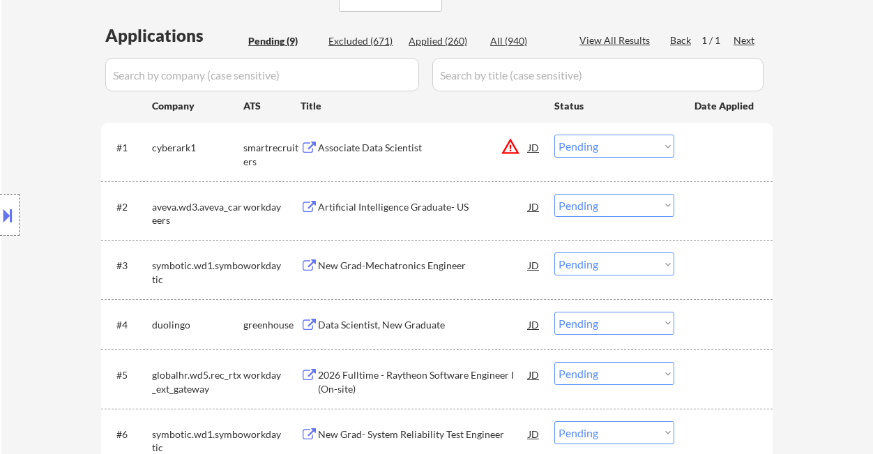
click at [42, 119] on div "Location Inclusions: country:US" at bounding box center [125, 215] width 250 height 259
click at [376, 323] on div "Data Scientist, New Graduate" at bounding box center [423, 325] width 211 height 14
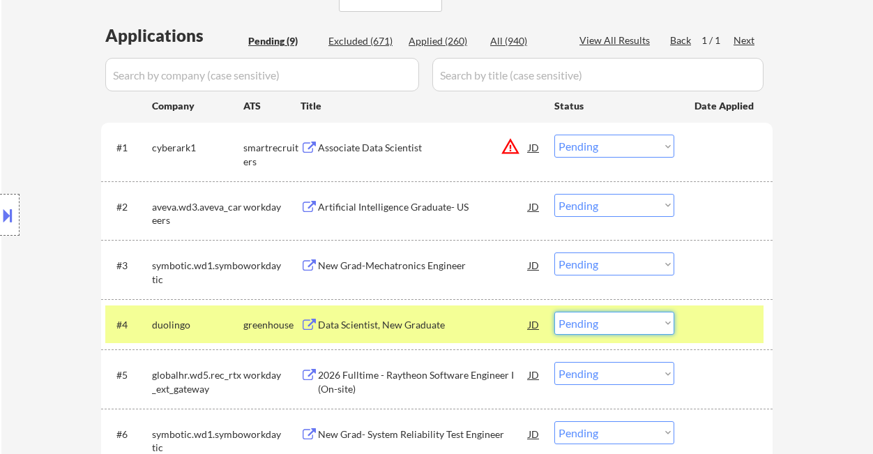
click at [624, 329] on select "Choose an option... Pending Applied Excluded (Questions) Excluded (Expired) Exc…" at bounding box center [614, 323] width 120 height 23
click at [554, 312] on select "Choose an option... Pending Applied Excluded (Questions) Excluded (Expired) Exc…" at bounding box center [614, 323] width 120 height 23
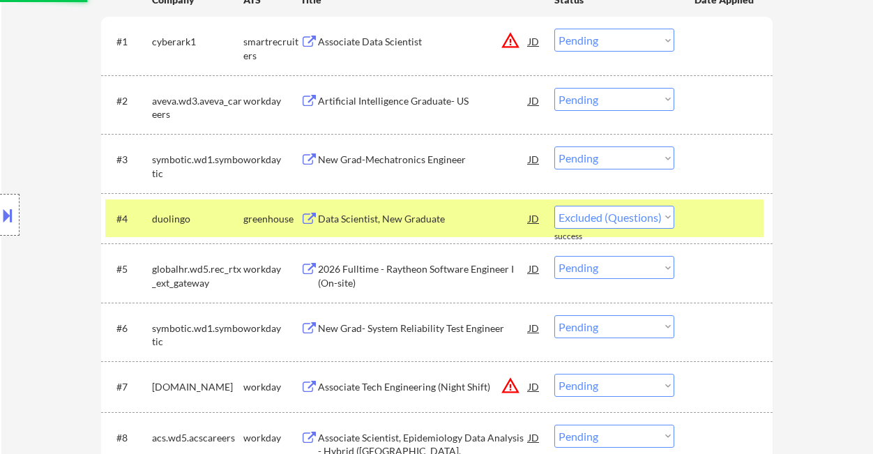
scroll to position [464, 0]
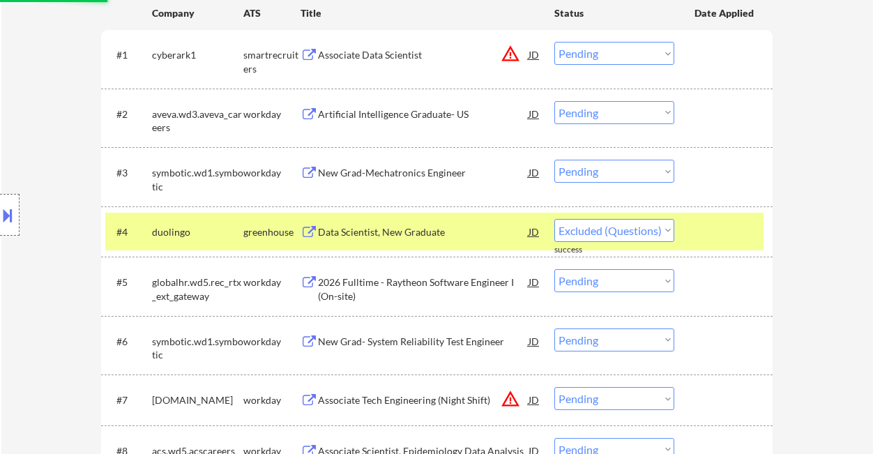
select select ""pending""
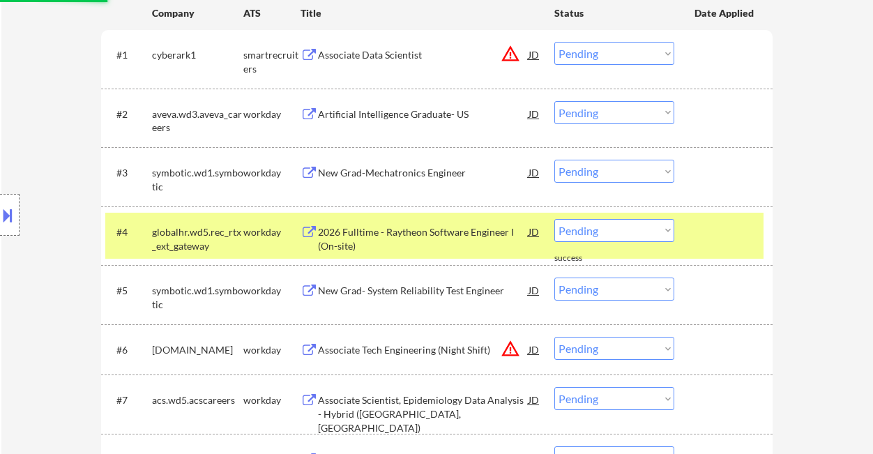
scroll to position [372, 0]
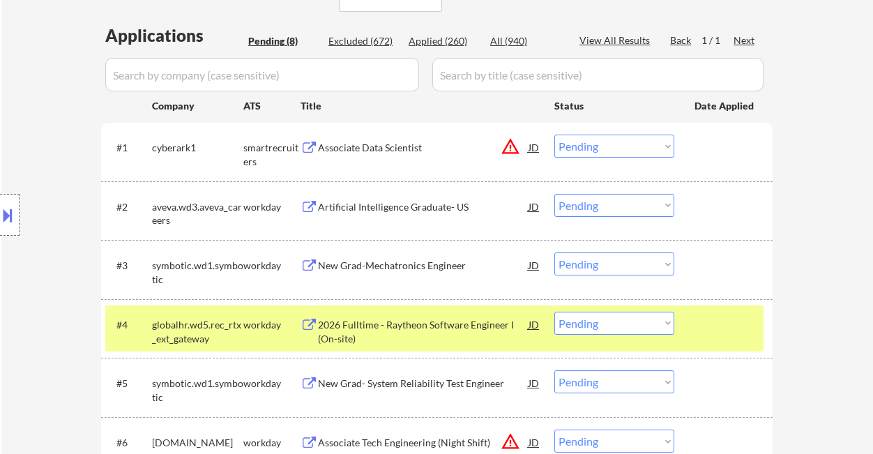
click at [384, 151] on div "Associate Data Scientist" at bounding box center [423, 148] width 211 height 14
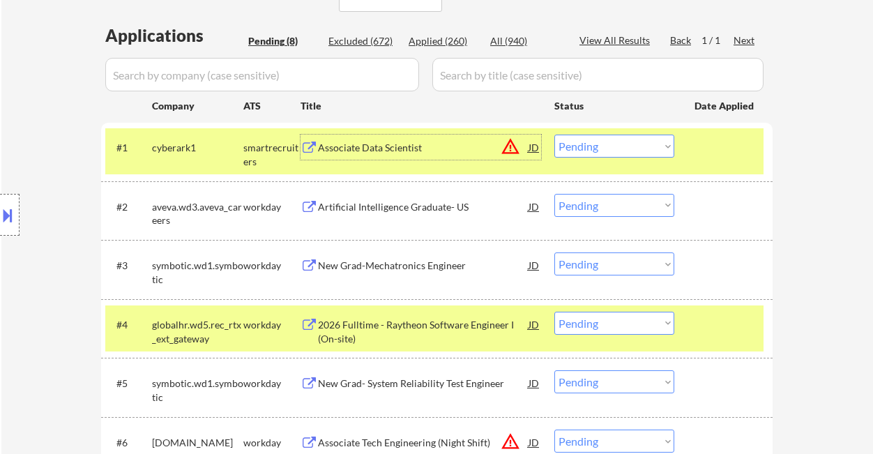
drag, startPoint x: 652, startPoint y: 142, endPoint x: 659, endPoint y: 155, distance: 15.3
click at [652, 142] on select "Choose an option... Pending Applied Excluded (Questions) Excluded (Expired) Exc…" at bounding box center [614, 146] width 120 height 23
click at [554, 135] on select "Choose an option... Pending Applied Excluded (Questions) Excluded (Expired) Exc…" at bounding box center [614, 146] width 120 height 23
click at [413, 210] on div "Artificial Intelligence Graduate- US" at bounding box center [423, 207] width 211 height 14
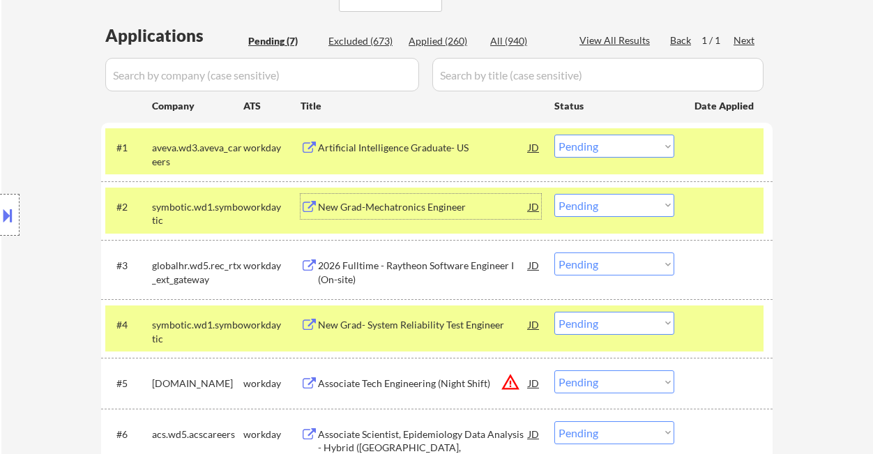
drag, startPoint x: 628, startPoint y: 144, endPoint x: 643, endPoint y: 153, distance: 17.6
click at [628, 144] on select "Choose an option... Pending Applied Excluded (Questions) Excluded (Expired) Exc…" at bounding box center [614, 146] width 120 height 23
click at [14, 132] on div "Location Inclusions: country:US" at bounding box center [125, 215] width 250 height 259
drag, startPoint x: 620, startPoint y: 140, endPoint x: 627, endPoint y: 156, distance: 17.5
click at [620, 140] on select "Choose an option... Pending Applied Excluded (Questions) Excluded (Expired) Exc…" at bounding box center [614, 146] width 120 height 23
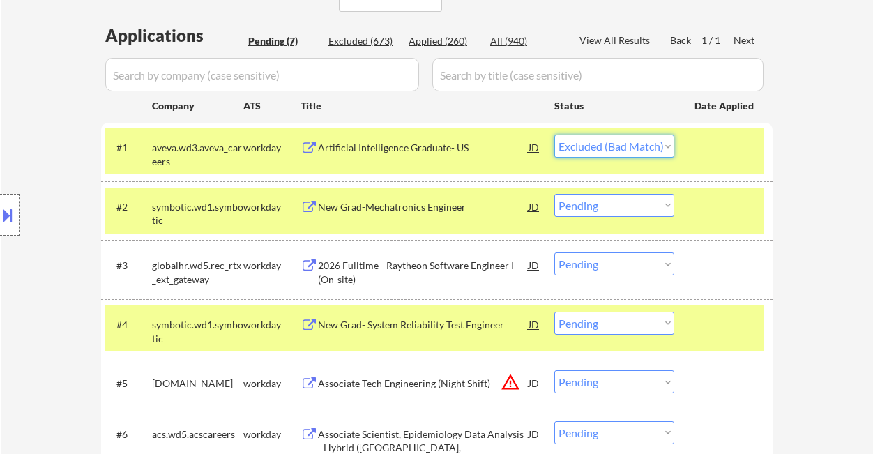
click at [554, 135] on select "Choose an option... Pending Applied Excluded (Questions) Excluded (Expired) Exc…" at bounding box center [614, 146] width 120 height 23
click at [436, 195] on div "New Grad-Mechatronics Engineer" at bounding box center [423, 206] width 211 height 25
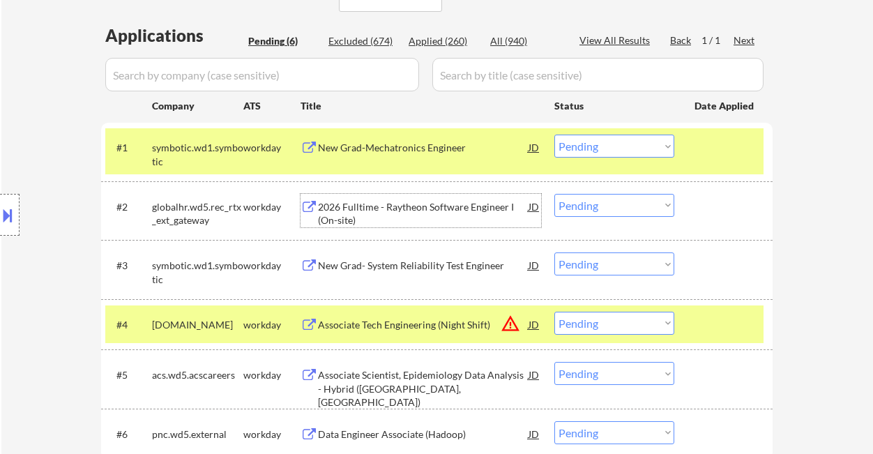
drag, startPoint x: 604, startPoint y: 144, endPoint x: 611, endPoint y: 156, distance: 14.4
click at [604, 144] on select "Choose an option... Pending Applied Excluded (Questions) Excluded (Expired) Exc…" at bounding box center [614, 146] width 120 height 23
click at [554, 135] on select "Choose an option... Pending Applied Excluded (Questions) Excluded (Expired) Exc…" at bounding box center [614, 146] width 120 height 23
click at [437, 211] on div "2026 Fulltime - Raytheon Software Engineer I (On-site)" at bounding box center [423, 213] width 211 height 27
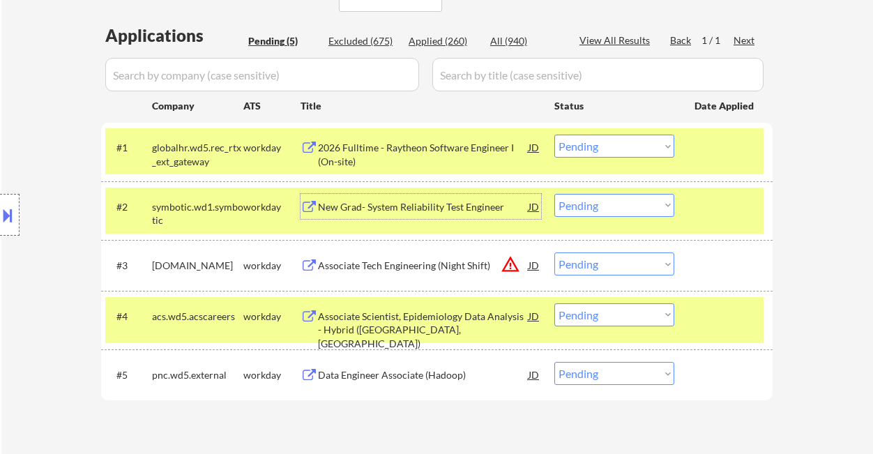
click at [633, 144] on select "Choose an option... Pending Applied Excluded (Questions) Excluded (Expired) Exc…" at bounding box center [614, 146] width 120 height 23
click at [554, 135] on select "Choose an option... Pending Applied Excluded (Questions) Excluded (Expired) Exc…" at bounding box center [614, 146] width 120 height 23
click at [436, 207] on div "New Grad- System Reliability Test Engineer" at bounding box center [423, 207] width 211 height 14
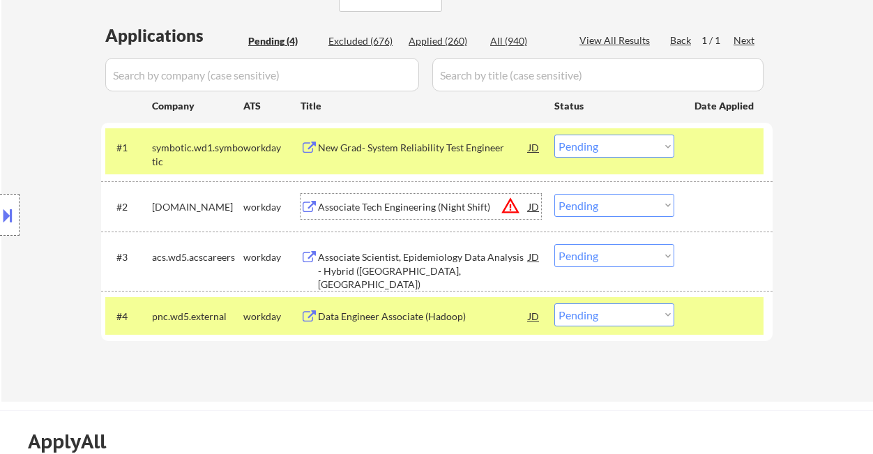
drag, startPoint x: 649, startPoint y: 147, endPoint x: 649, endPoint y: 156, distance: 9.1
click at [649, 147] on select "Choose an option... Pending Applied Excluded (Questions) Excluded (Expired) Exc…" at bounding box center [614, 146] width 120 height 23
click at [554, 135] on select "Choose an option... Pending Applied Excluded (Questions) Excluded (Expired) Exc…" at bounding box center [614, 146] width 120 height 23
click at [405, 208] on div "Associate Tech Engineering (Night Shift)" at bounding box center [423, 207] width 211 height 14
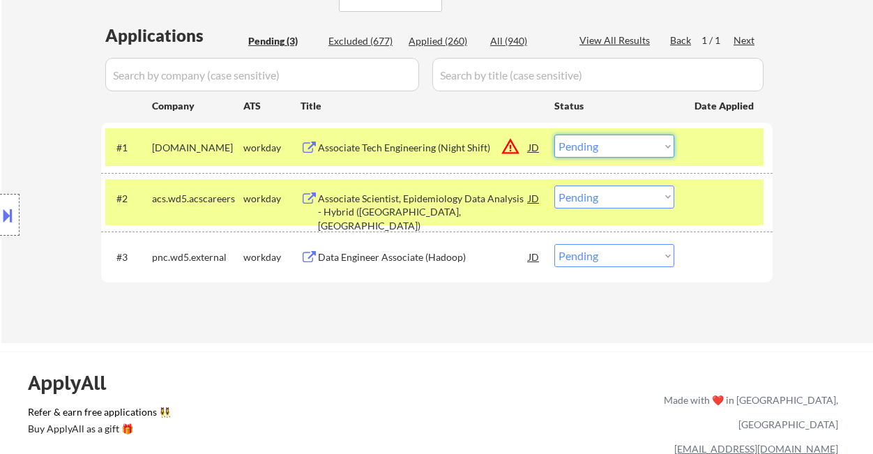
drag, startPoint x: 589, startPoint y: 140, endPoint x: 602, endPoint y: 155, distance: 19.3
click at [590, 141] on select "Choose an option... Pending Applied Excluded (Questions) Excluded (Expired) Exc…" at bounding box center [614, 146] width 120 height 23
click at [554, 135] on select "Choose an option... Pending Applied Excluded (Questions) Excluded (Expired) Exc…" at bounding box center [614, 146] width 120 height 23
click at [441, 199] on div "Associate Scientist, Epidemiology Data Analysis - Hybrid (Atlanta, GA)" at bounding box center [423, 212] width 211 height 41
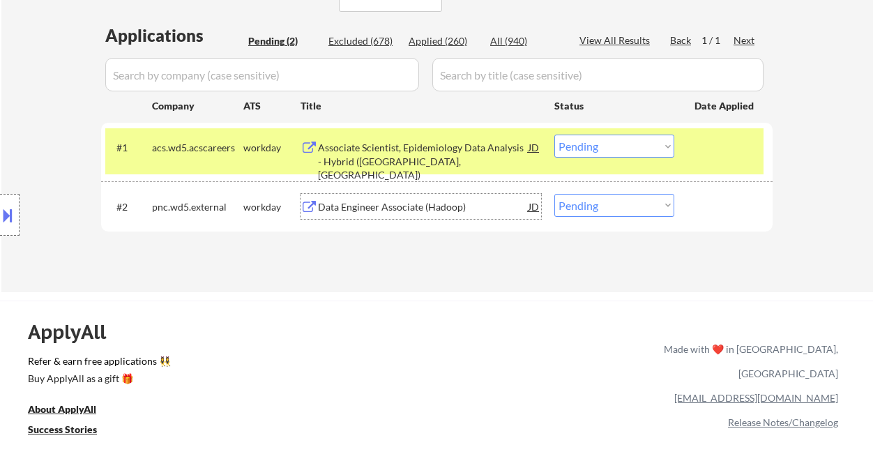
click at [597, 152] on select "Choose an option... Pending Applied Excluded (Questions) Excluded (Expired) Exc…" at bounding box center [614, 146] width 120 height 23
click at [554, 135] on select "Choose an option... Pending Applied Excluded (Questions) Excluded (Expired) Exc…" at bounding box center [614, 146] width 120 height 23
click at [411, 207] on div "Data Engineer Associate (Hadoop)" at bounding box center [423, 207] width 211 height 14
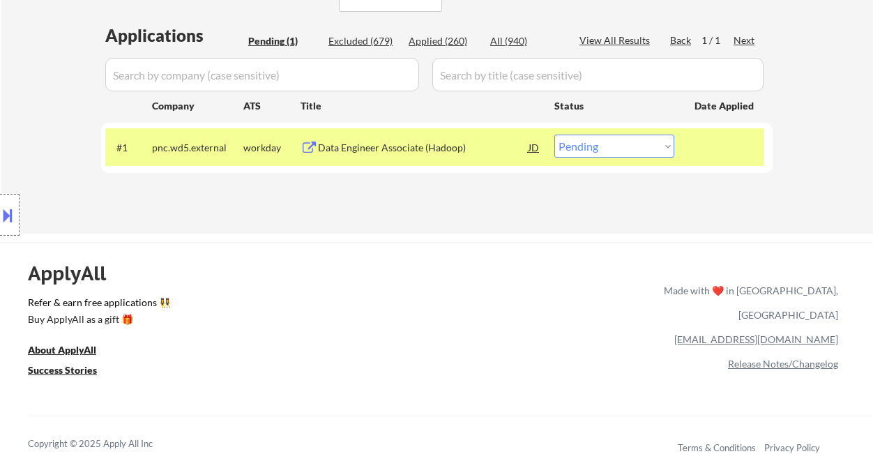
click at [590, 153] on select "Choose an option... Pending Applied Excluded (Questions) Excluded (Expired) Exc…" at bounding box center [614, 146] width 120 height 23
select select ""excluded__other_""
click at [554, 135] on select "Choose an option... Pending Applied Excluded (Questions) Excluded (Expired) Exc…" at bounding box center [614, 146] width 120 height 23
click at [543, 299] on div "ApplyAll Refer & earn free applications 👯‍♀️ Buy ApplyAll as a gift 🎁 About App…" at bounding box center [436, 362] width 873 height 221
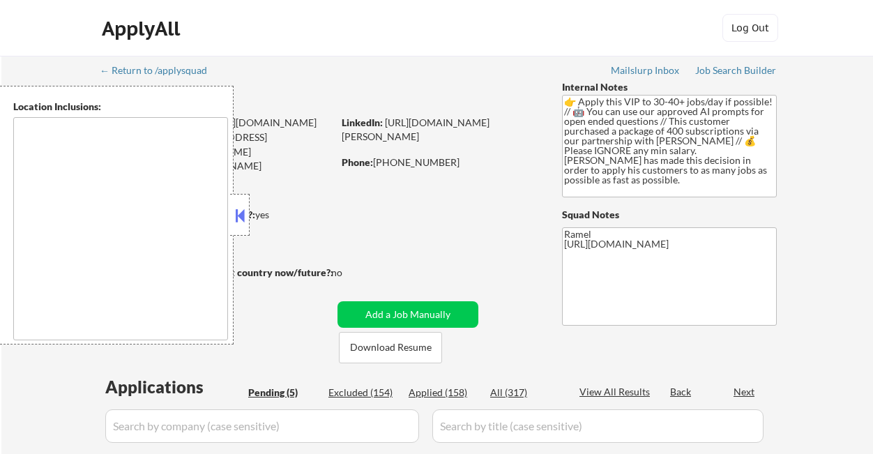
select select ""pending""
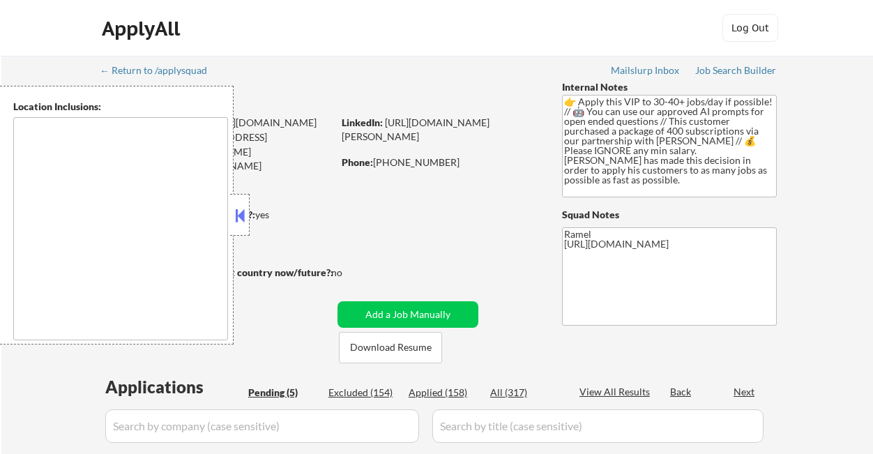
type textarea "[GEOGRAPHIC_DATA], [GEOGRAPHIC_DATA] [GEOGRAPHIC_DATA], [GEOGRAPHIC_DATA] [GEOG…"
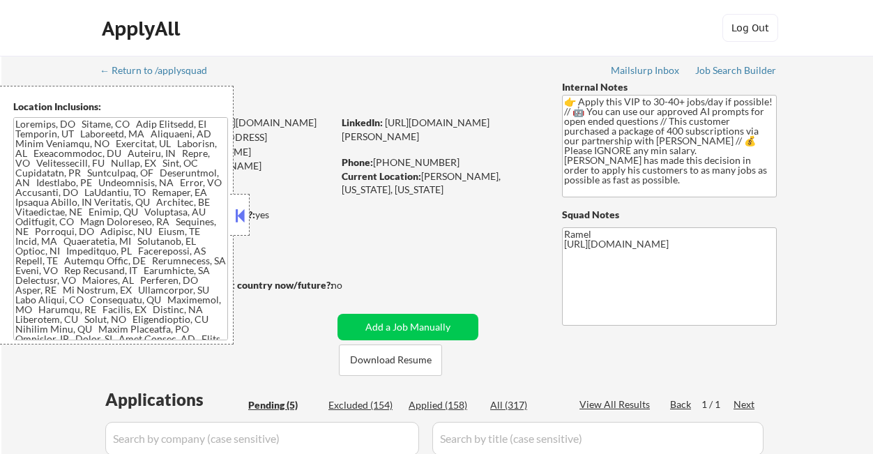
click at [236, 217] on button at bounding box center [239, 215] width 15 height 21
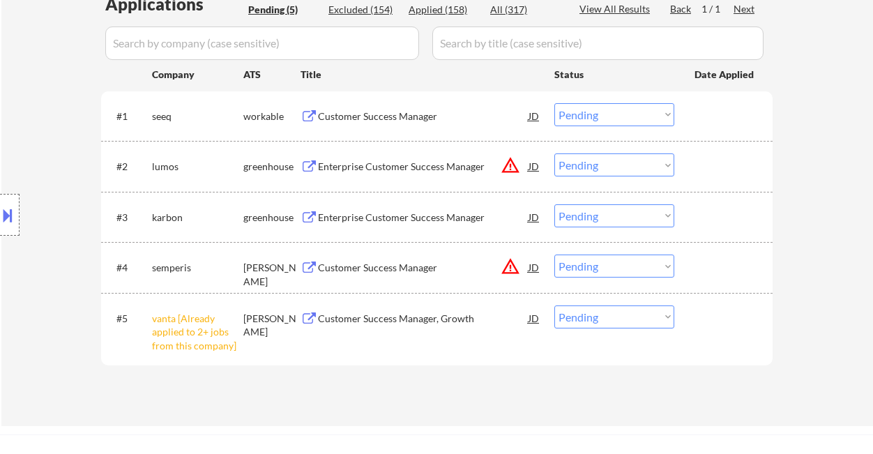
scroll to position [464, 0]
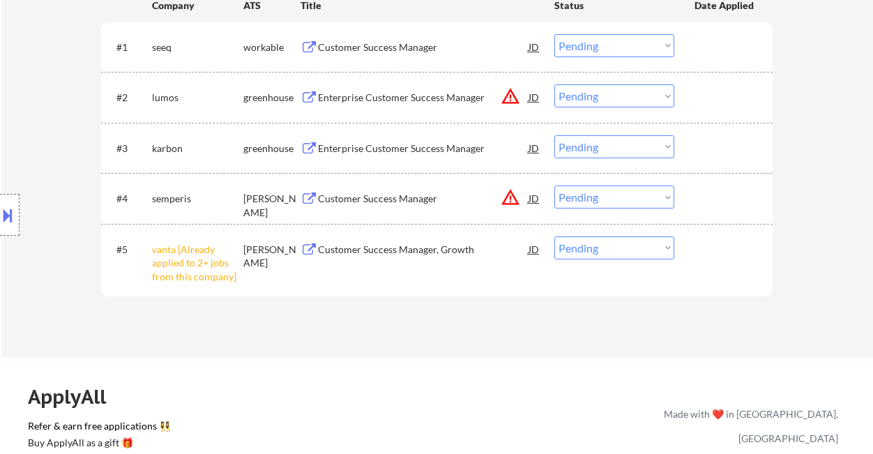
drag, startPoint x: 627, startPoint y: 247, endPoint x: 625, endPoint y: 257, distance: 10.7
click at [627, 247] on select "Choose an option... Pending Applied Excluded (Questions) Excluded (Expired) Exc…" at bounding box center [614, 247] width 120 height 23
select select ""excluded__other_""
click at [554, 236] on select "Choose an option... Pending Applied Excluded (Questions) Excluded (Expired) Exc…" at bounding box center [614, 247] width 120 height 23
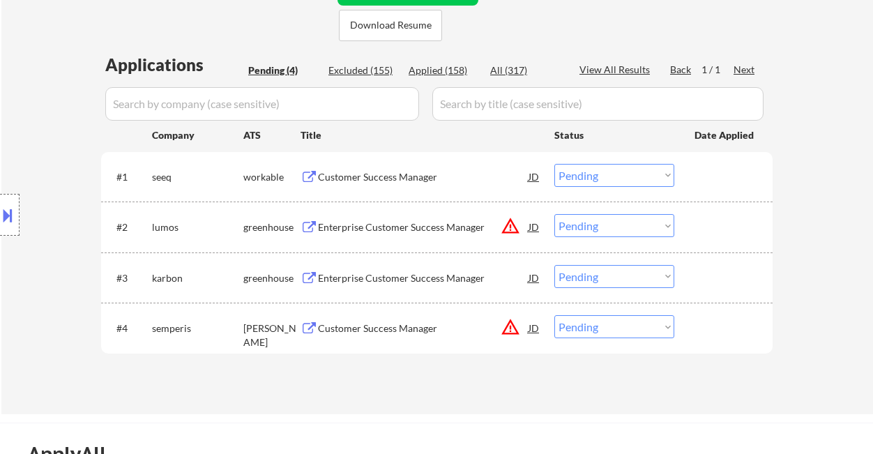
scroll to position [279, 0]
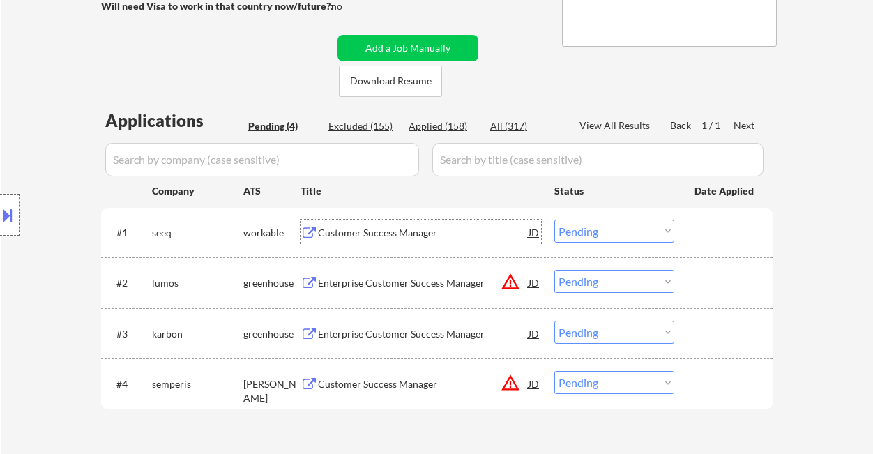
click at [360, 234] on div "Customer Success Manager" at bounding box center [423, 233] width 211 height 14
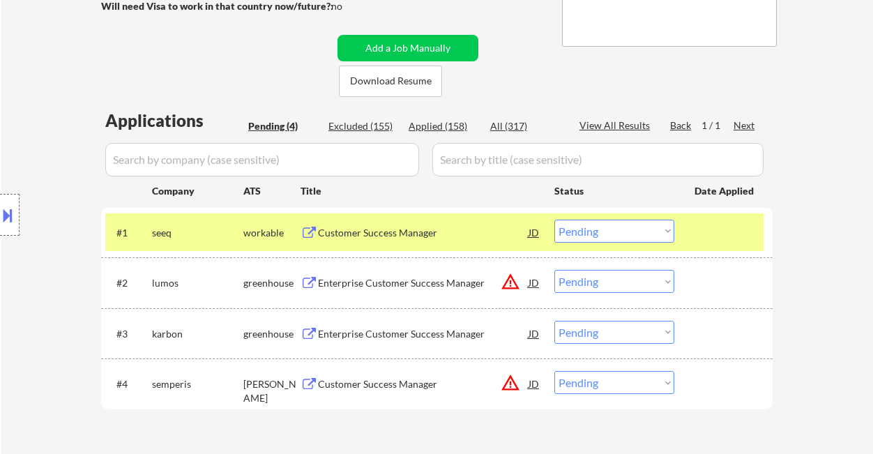
click at [24, 93] on div "Location Inclusions:" at bounding box center [125, 215] width 250 height 259
drag, startPoint x: 24, startPoint y: 146, endPoint x: 76, endPoint y: 151, distance: 52.5
click at [26, 146] on div "Location Inclusions:" at bounding box center [125, 215] width 250 height 259
click at [374, 335] on div "Enterprise Customer Success Manager" at bounding box center [423, 334] width 211 height 14
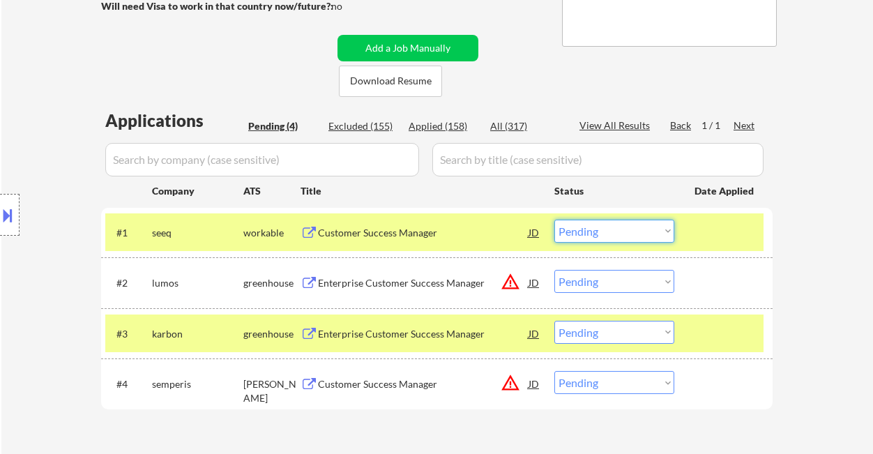
drag, startPoint x: 611, startPoint y: 226, endPoint x: 619, endPoint y: 242, distance: 18.1
click at [611, 226] on select "Choose an option... Pending Applied Excluded (Questions) Excluded (Expired) Exc…" at bounding box center [614, 231] width 120 height 23
click at [554, 220] on select "Choose an option... Pending Applied Excluded (Questions) Excluded (Expired) Exc…" at bounding box center [614, 231] width 120 height 23
select select ""pending""
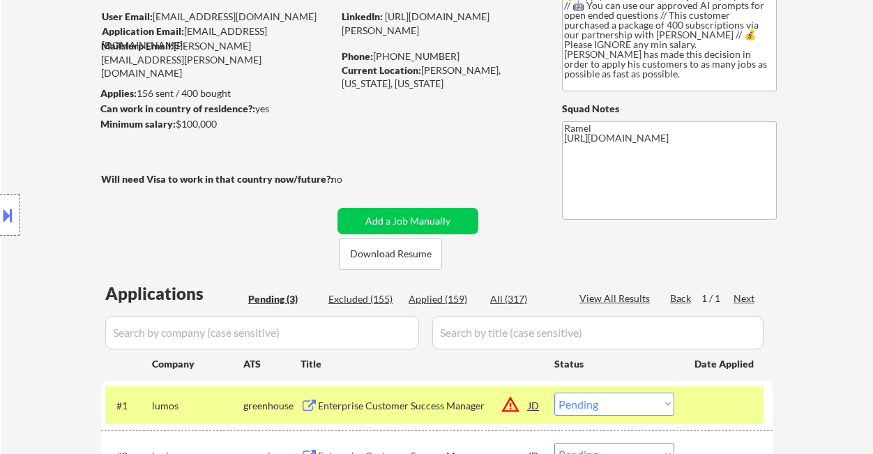
scroll to position [93, 0]
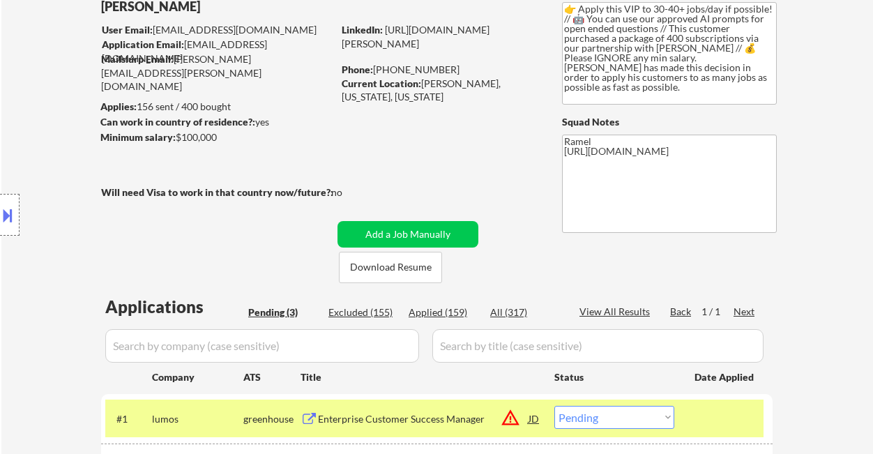
drag, startPoint x: 6, startPoint y: 206, endPoint x: 18, endPoint y: 217, distance: 16.3
click at [6, 206] on button at bounding box center [7, 215] width 15 height 23
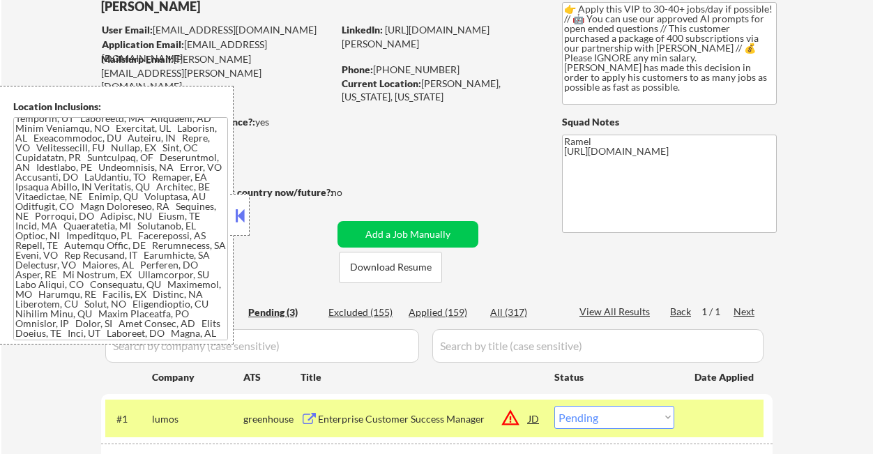
scroll to position [0, 0]
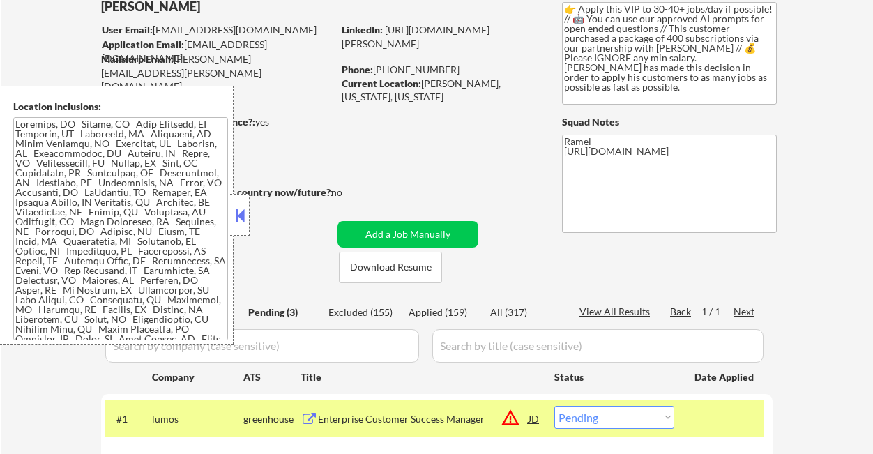
click at [246, 222] on button at bounding box center [239, 215] width 15 height 21
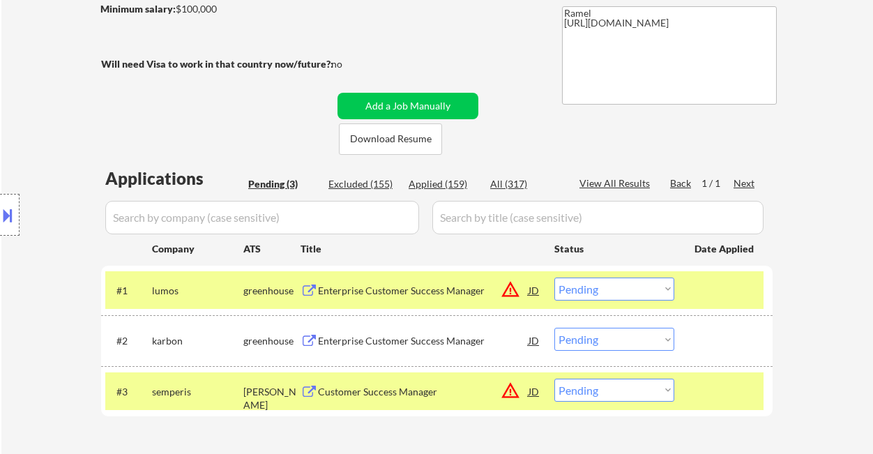
scroll to position [279, 0]
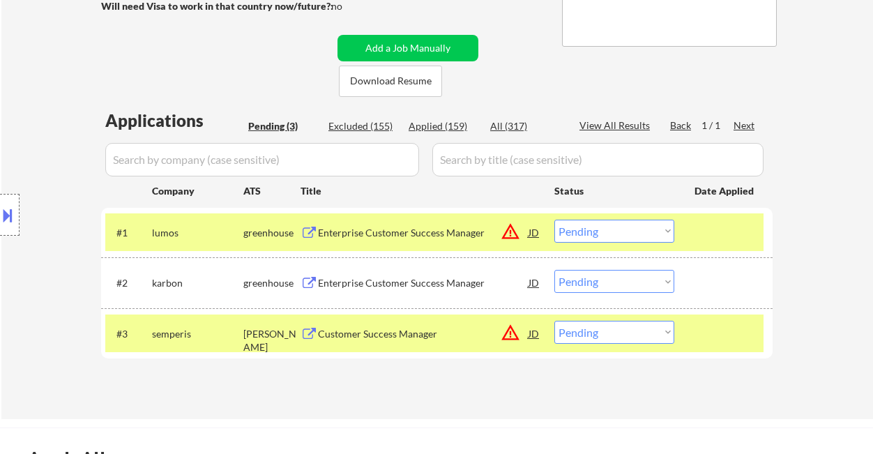
drag, startPoint x: 576, startPoint y: 285, endPoint x: 592, endPoint y: 292, distance: 17.5
click at [576, 285] on select "Choose an option... Pending Applied Excluded (Questions) Excluded (Expired) Exc…" at bounding box center [614, 281] width 120 height 23
click at [554, 270] on select "Choose an option... Pending Applied Excluded (Questions) Excluded (Expired) Exc…" at bounding box center [614, 281] width 120 height 23
click at [415, 231] on div "Enterprise Customer Success Manager" at bounding box center [423, 233] width 211 height 14
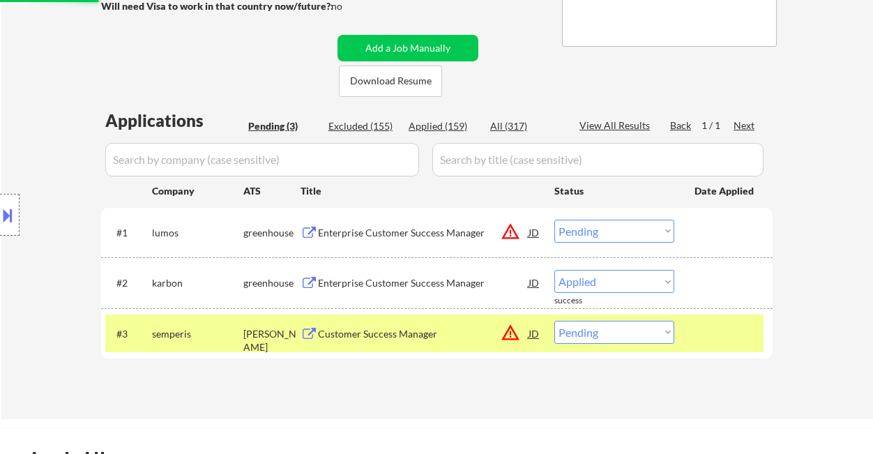
select select ""pending""
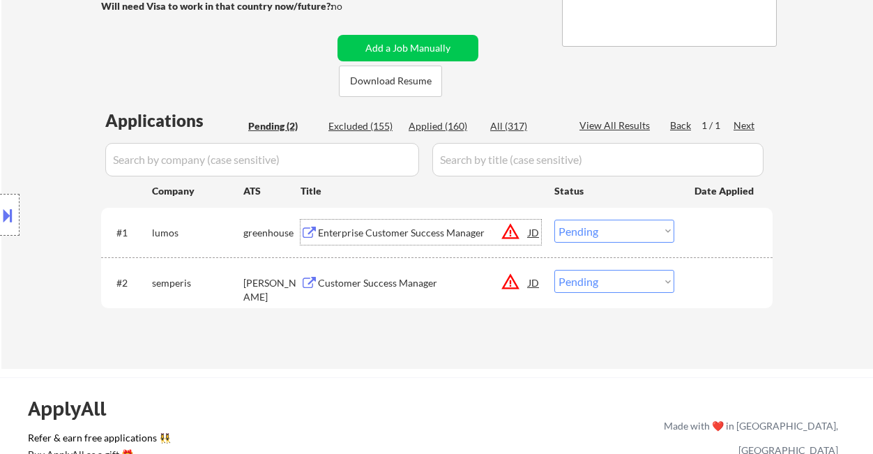
click at [528, 224] on div "JD" at bounding box center [534, 232] width 14 height 25
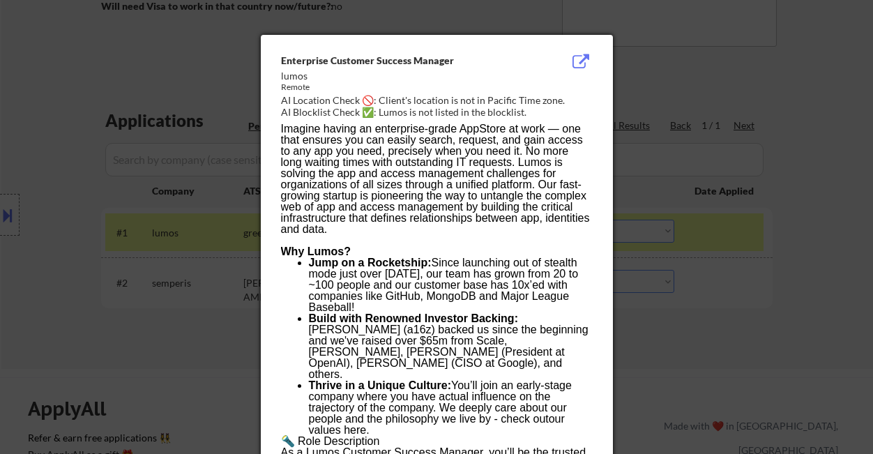
click at [771, 280] on div at bounding box center [436, 227] width 873 height 454
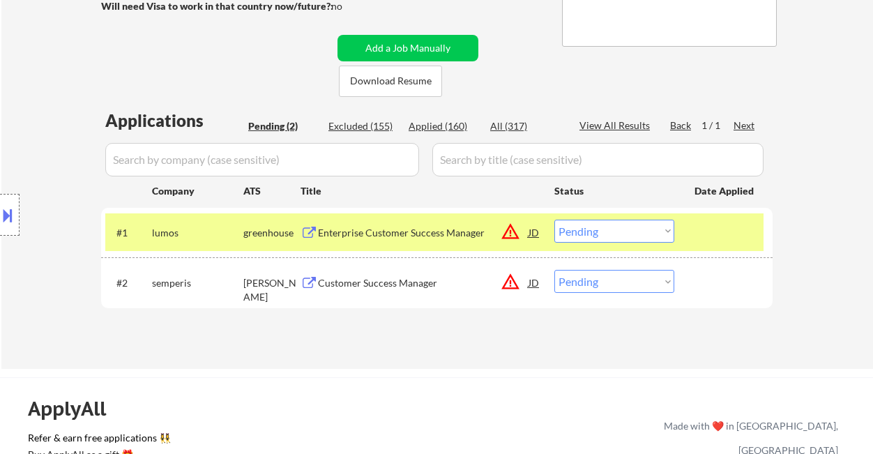
drag, startPoint x: 599, startPoint y: 230, endPoint x: 602, endPoint y: 242, distance: 12.2
click at [599, 230] on select "Choose an option... Pending Applied Excluded (Questions) Excluded (Expired) Exc…" at bounding box center [614, 231] width 120 height 23
click at [554, 220] on select "Choose an option... Pending Applied Excluded (Questions) Excluded (Expired) Exc…" at bounding box center [614, 231] width 120 height 23
click at [411, 289] on div "Customer Success Manager" at bounding box center [423, 283] width 211 height 14
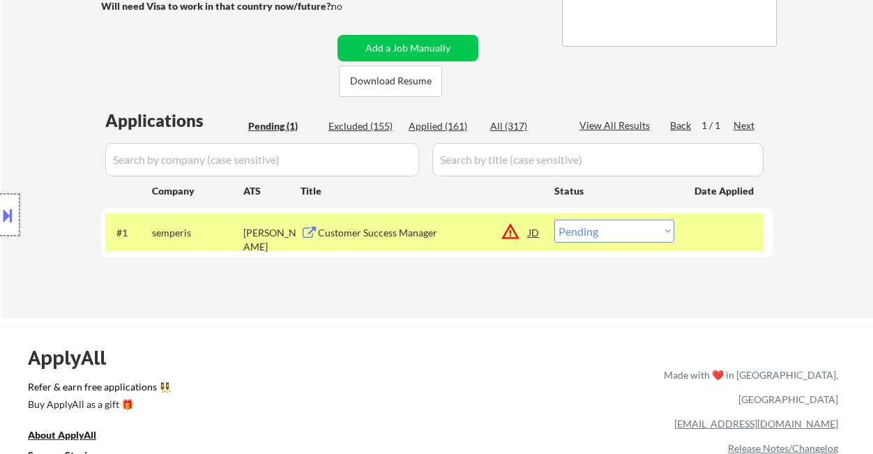
click at [15, 213] on div at bounding box center [10, 215] width 20 height 42
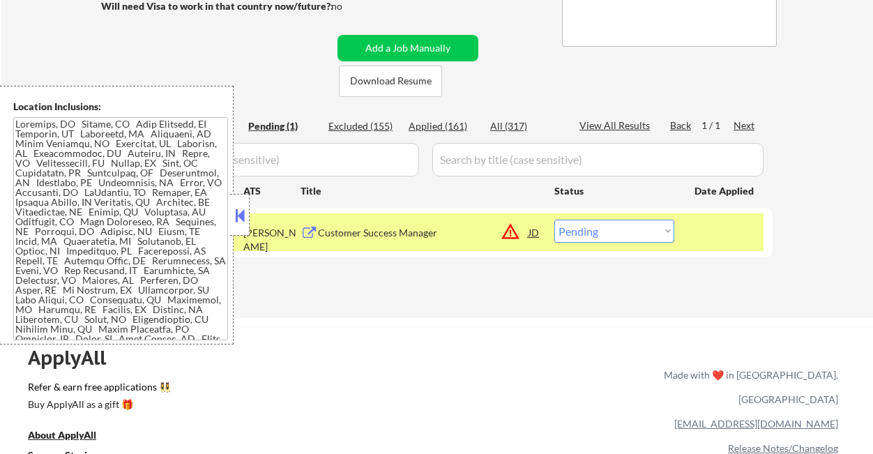
drag, startPoint x: 368, startPoint y: 321, endPoint x: 636, endPoint y: 267, distance: 273.1
click at [381, 314] on div "← Return to /applysquad Mailslurp Inbox Job Search Builder Zachary Anderson Use…" at bounding box center [436, 376] width 873 height 1311
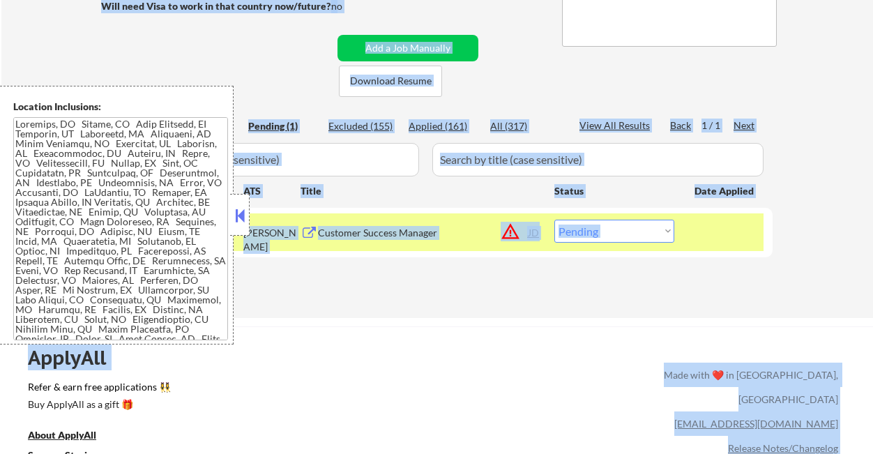
click at [656, 250] on div "#1 semperis ashby Customer Success Manager JD warning_amber Choose an option...…" at bounding box center [434, 232] width 658 height 38
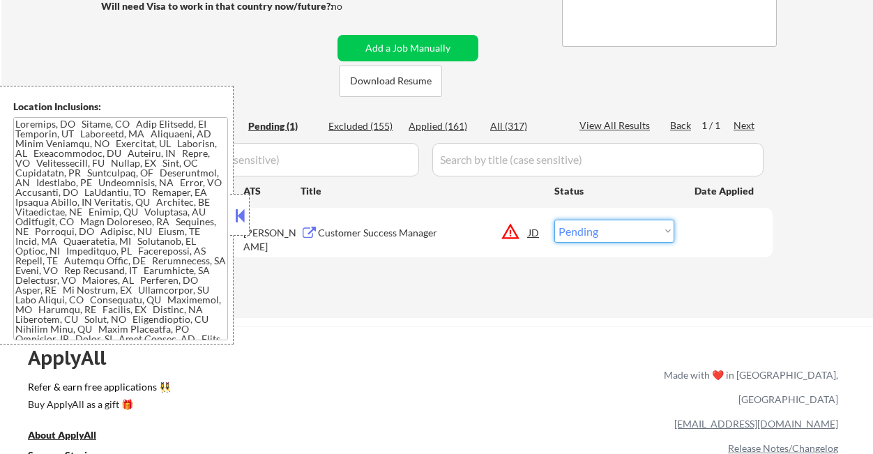
drag, startPoint x: 641, startPoint y: 230, endPoint x: 640, endPoint y: 242, distance: 11.9
click at [641, 230] on select "Choose an option... Pending Applied Excluded (Questions) Excluded (Expired) Exc…" at bounding box center [614, 231] width 120 height 23
select select ""excluded__location_""
click at [554, 220] on select "Choose an option... Pending Applied Excluded (Questions) Excluded (Expired) Exc…" at bounding box center [614, 231] width 120 height 23
drag, startPoint x: 448, startPoint y: 337, endPoint x: 424, endPoint y: 324, distance: 26.8
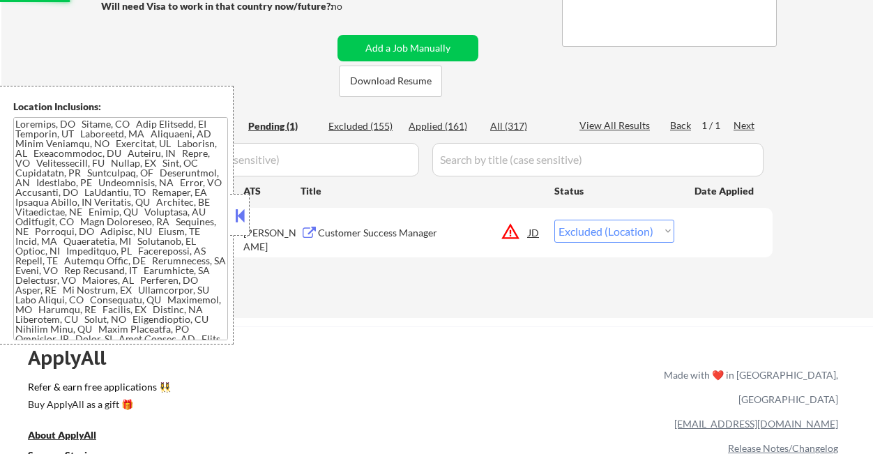
click at [448, 337] on div "ApplyAll Refer & earn free applications 👯‍♀️ Buy ApplyAll as a gift 🎁 About App…" at bounding box center [436, 446] width 873 height 221
click at [238, 217] on button at bounding box center [239, 215] width 15 height 21
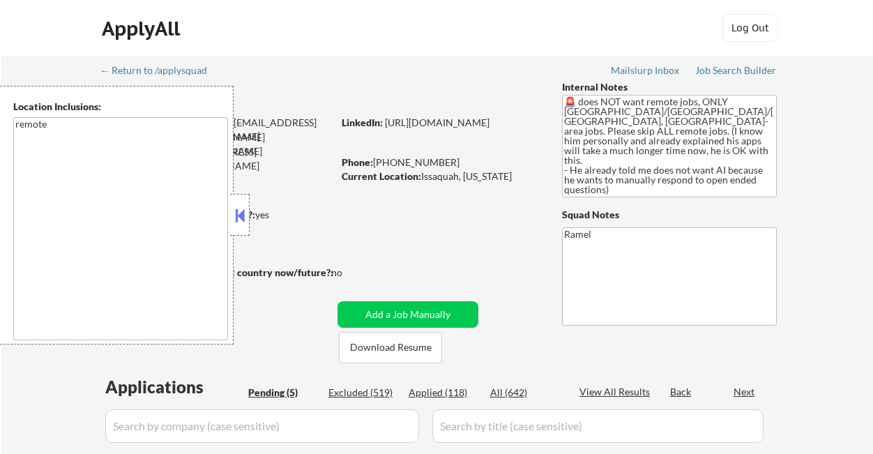
select select ""pending""
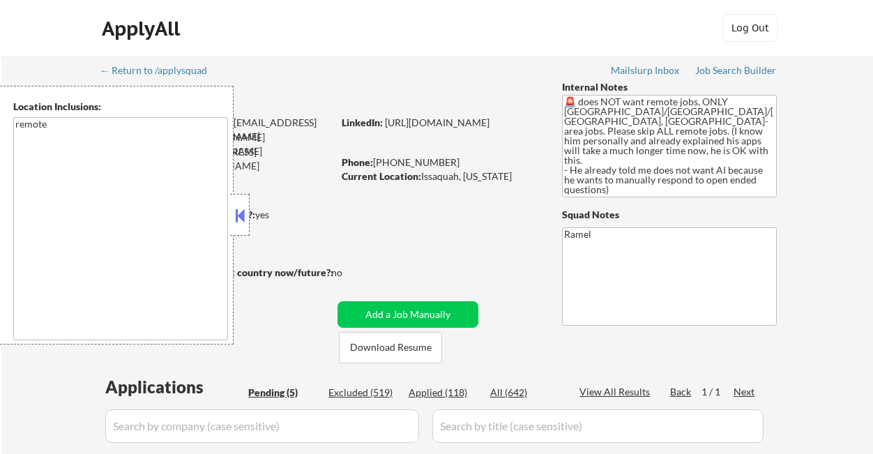
click at [240, 212] on button at bounding box center [239, 215] width 15 height 21
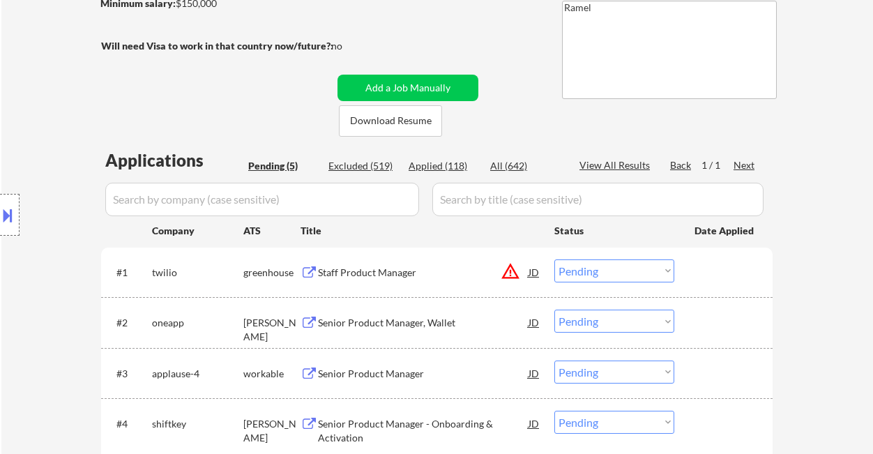
scroll to position [279, 0]
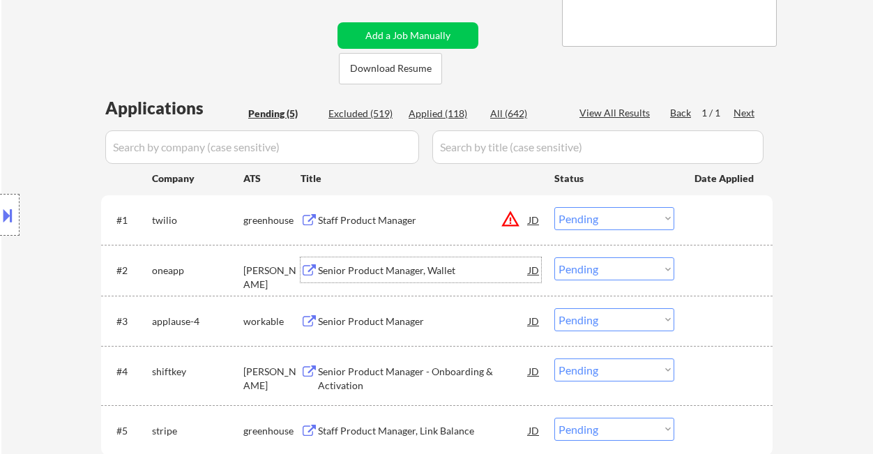
click at [365, 273] on div "Senior Product Manager, Wallet" at bounding box center [423, 270] width 211 height 14
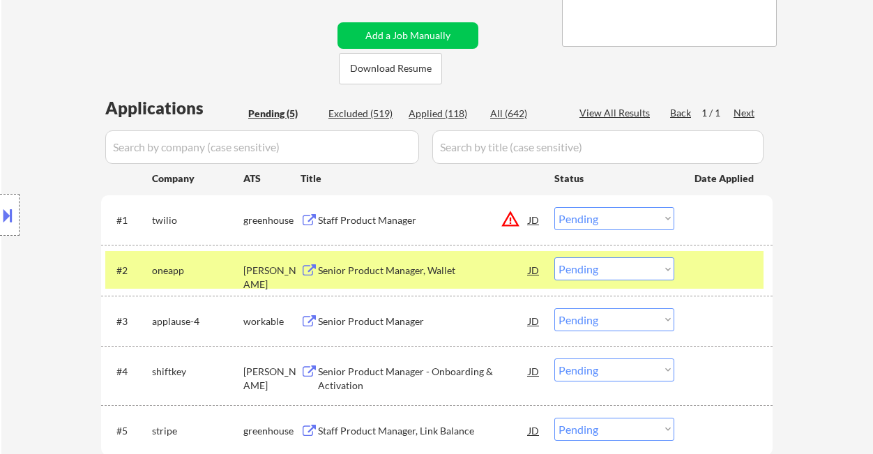
click at [22, 260] on div "Location Inclusions: remote" at bounding box center [125, 215] width 250 height 259
